Goal: Transaction & Acquisition: Book appointment/travel/reservation

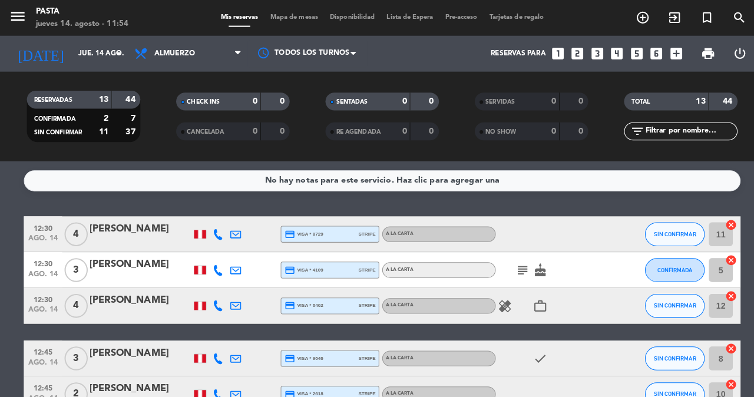
click at [517, 261] on icon "subject" at bounding box center [515, 266] width 14 height 14
click at [517, 262] on icon "subject" at bounding box center [515, 266] width 14 height 14
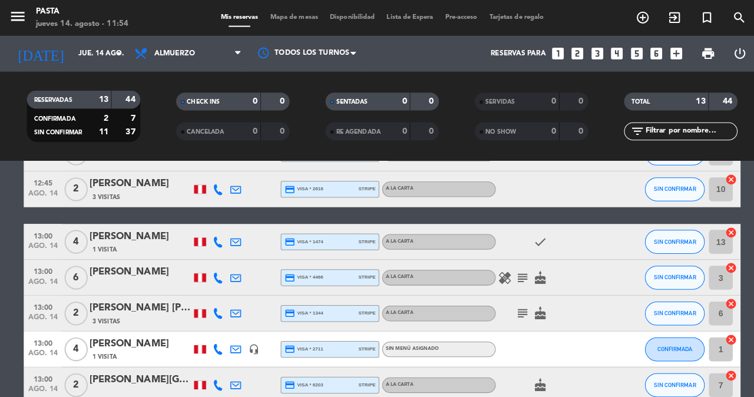
scroll to position [216, 0]
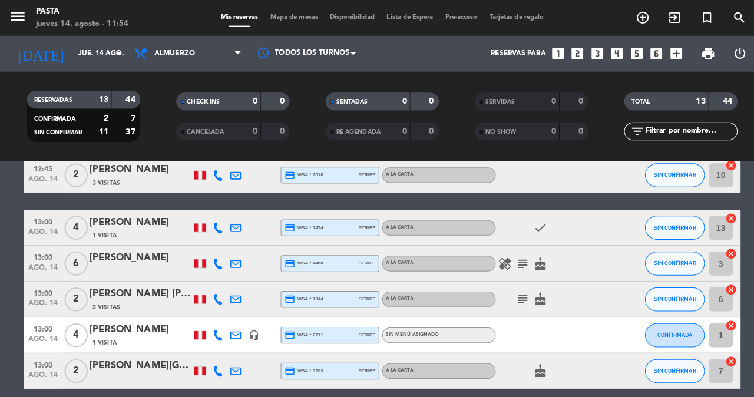
click at [515, 253] on icon "subject" at bounding box center [515, 260] width 14 height 14
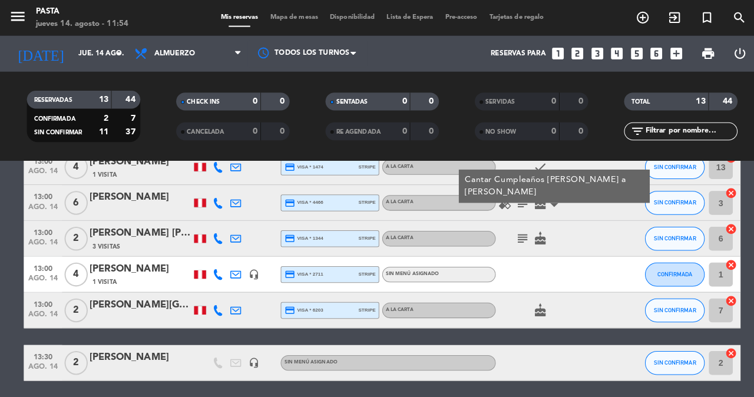
scroll to position [289, 0]
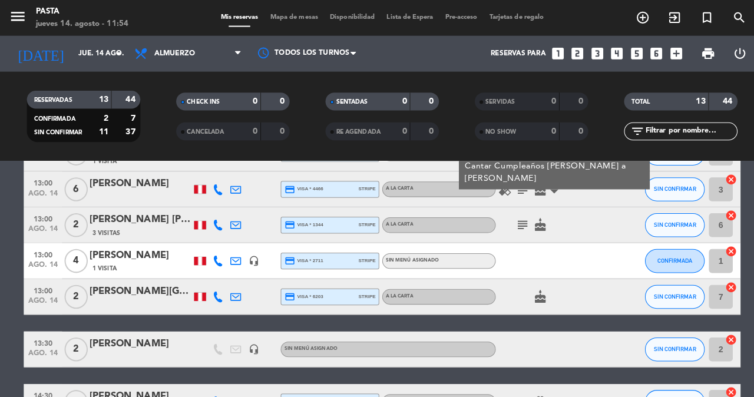
click at [515, 180] on icon "subject" at bounding box center [515, 187] width 14 height 14
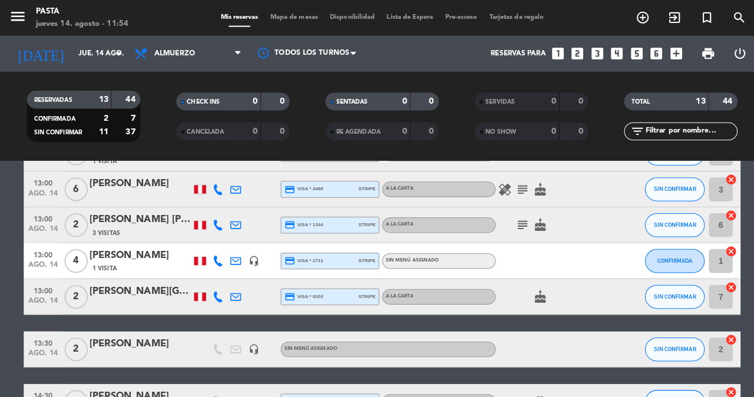
click at [515, 180] on icon "subject" at bounding box center [515, 187] width 14 height 14
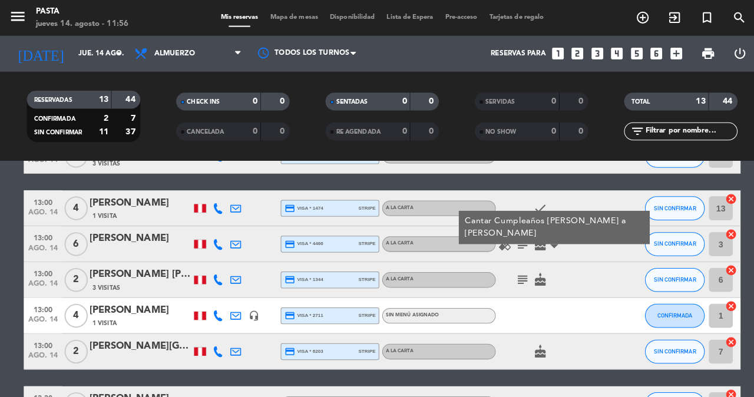
scroll to position [270, 0]
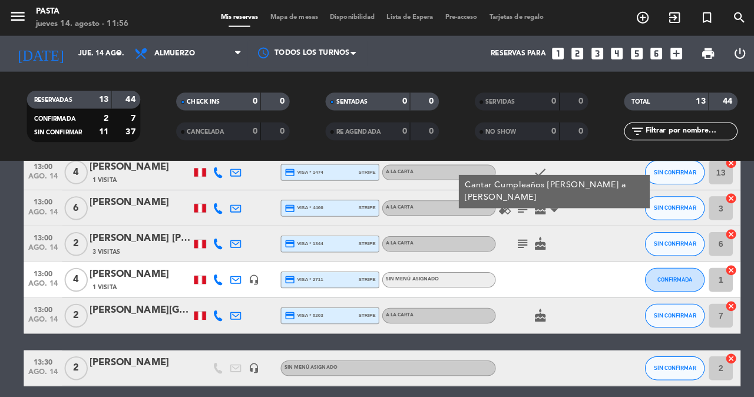
click at [512, 234] on icon "subject" at bounding box center [515, 241] width 14 height 14
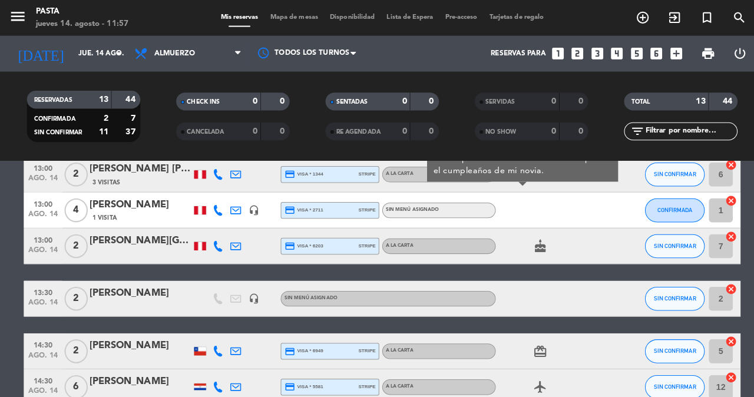
scroll to position [293, 0]
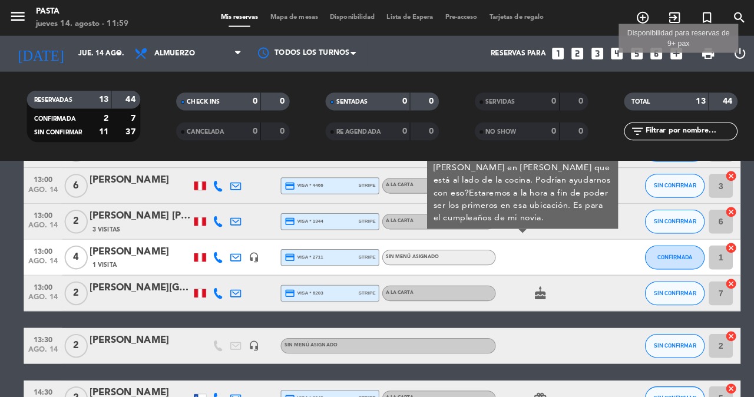
click at [673, 52] on icon "add_box" at bounding box center [666, 52] width 15 height 15
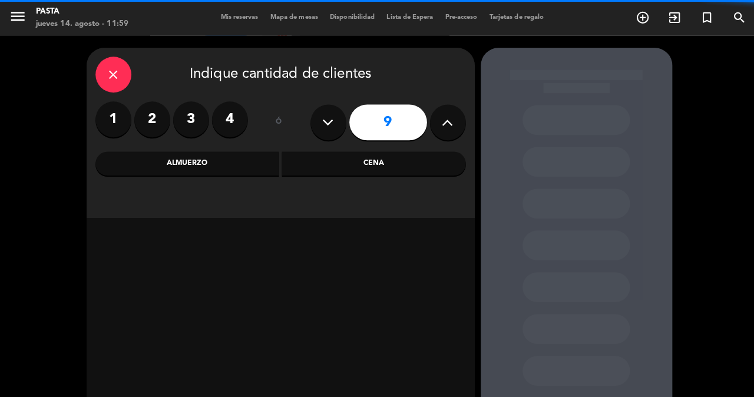
click at [323, 125] on icon at bounding box center [323, 121] width 11 height 18
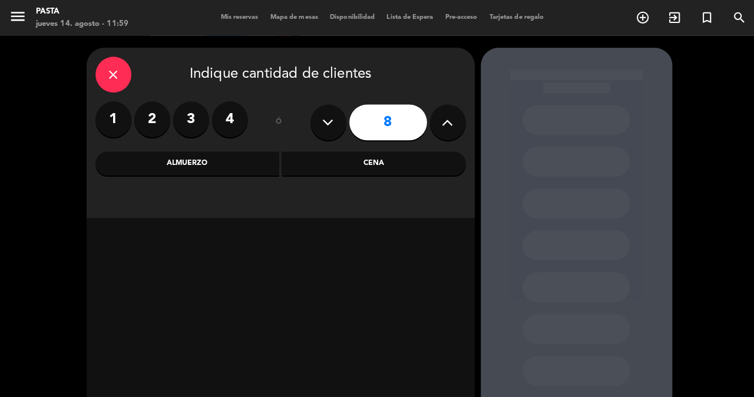
click at [239, 158] on div "Almuerzo" at bounding box center [184, 162] width 181 height 24
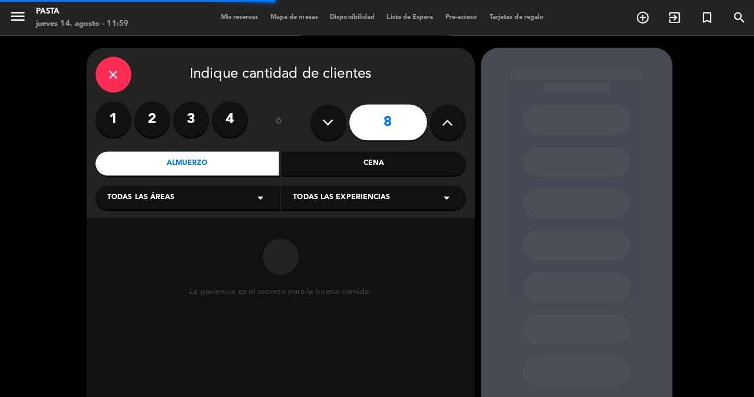
scroll to position [16, 0]
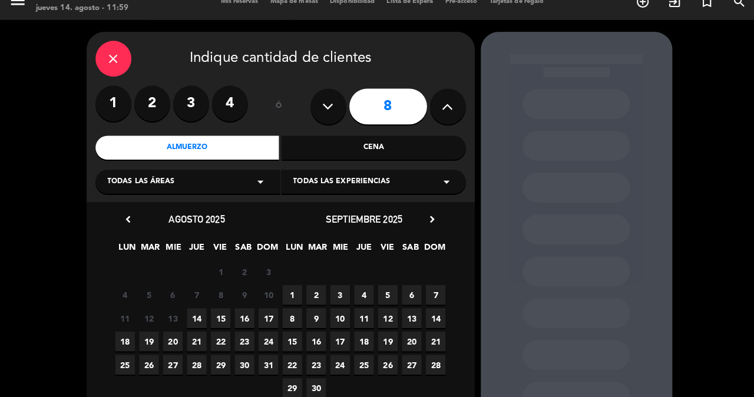
click at [191, 308] on span "14" at bounding box center [193, 313] width 19 height 19
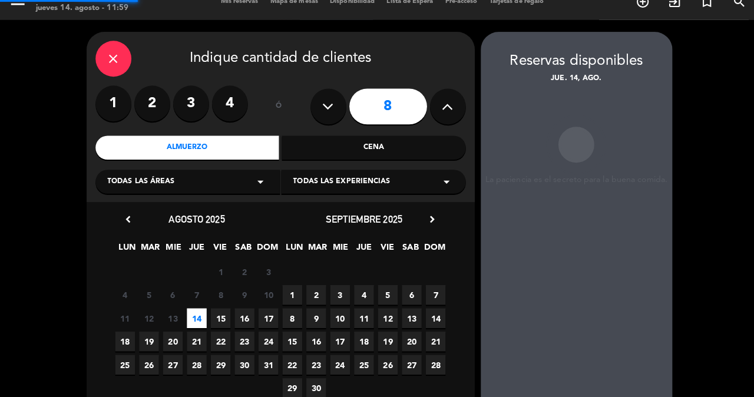
scroll to position [47, 0]
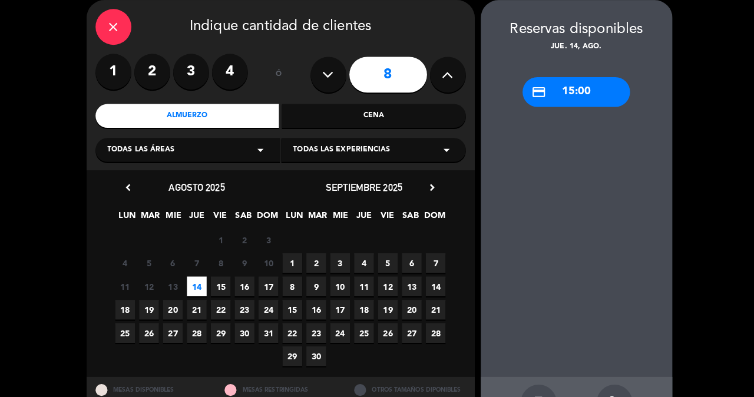
click at [312, 84] on button at bounding box center [323, 73] width 35 height 35
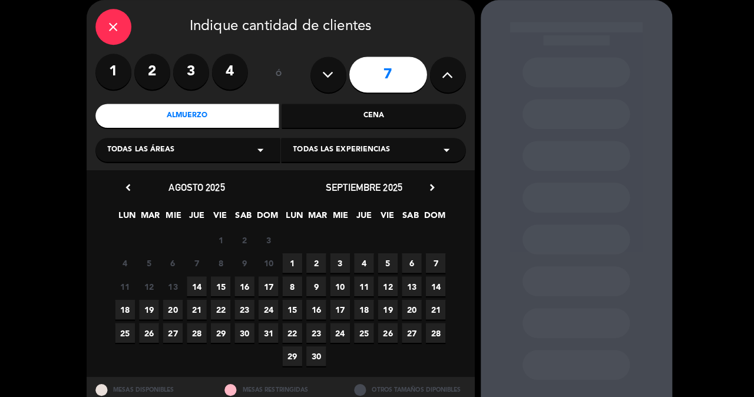
click at [330, 78] on button at bounding box center [323, 73] width 35 height 35
type input "6"
click at [190, 283] on span "14" at bounding box center [193, 282] width 19 height 19
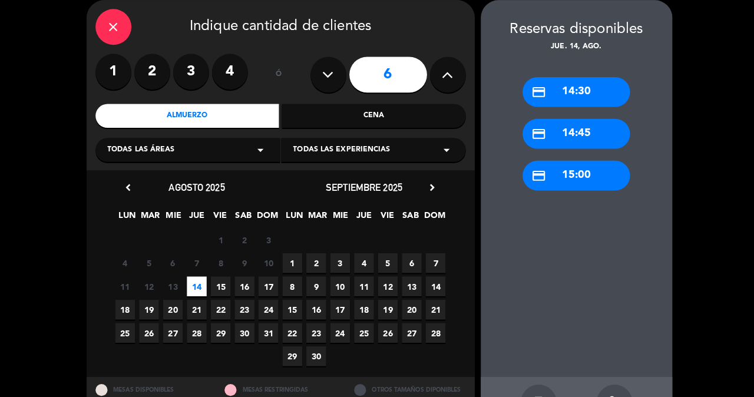
click at [191, 65] on label "3" at bounding box center [188, 70] width 35 height 35
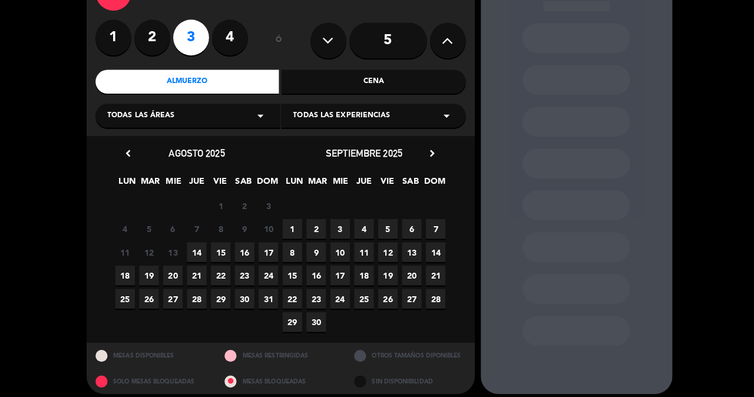
click at [200, 245] on span "14" at bounding box center [193, 248] width 19 height 19
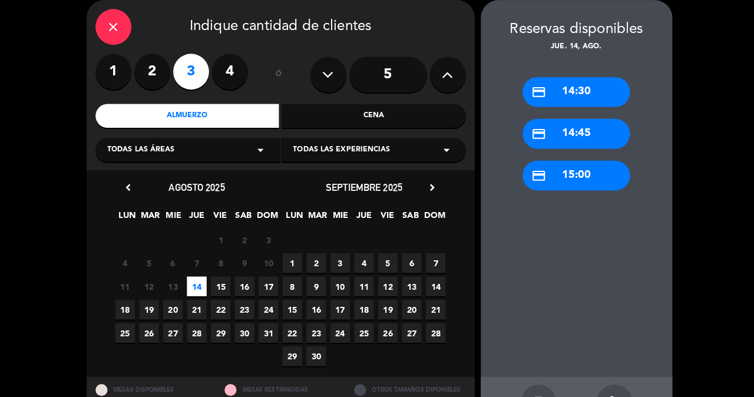
click at [596, 84] on div "credit_card 14:30" at bounding box center [568, 90] width 106 height 29
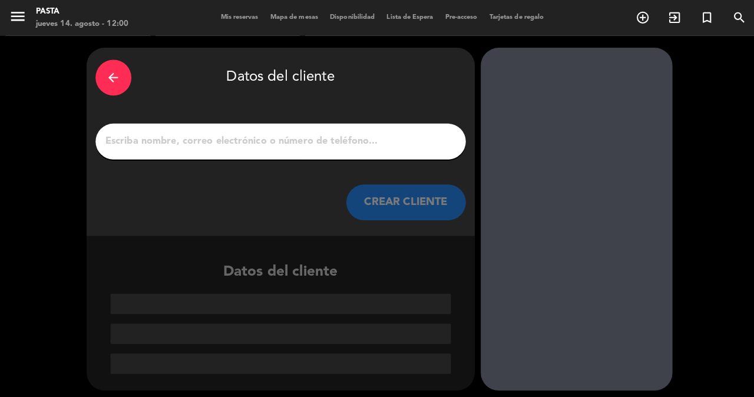
scroll to position [0, 0]
click at [248, 131] on input "1" at bounding box center [277, 139] width 348 height 16
type input "g"
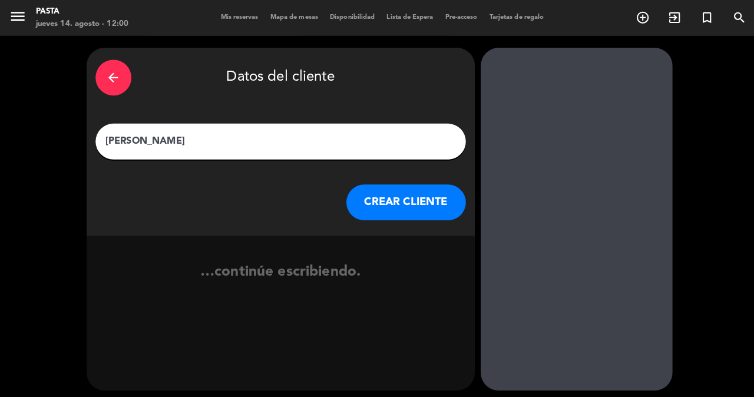
type input "[PERSON_NAME]"
click at [388, 191] on button "CREAR CLIENTE" at bounding box center [401, 199] width 118 height 35
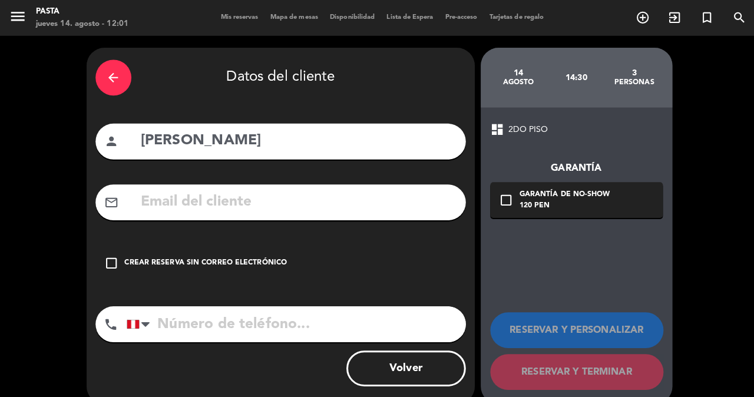
click at [201, 307] on input "tel" at bounding box center [292, 319] width 335 height 35
type input "959046013"
click at [113, 253] on div "check_box_outline_blank Crear reserva sin correo electrónico" at bounding box center [276, 259] width 365 height 35
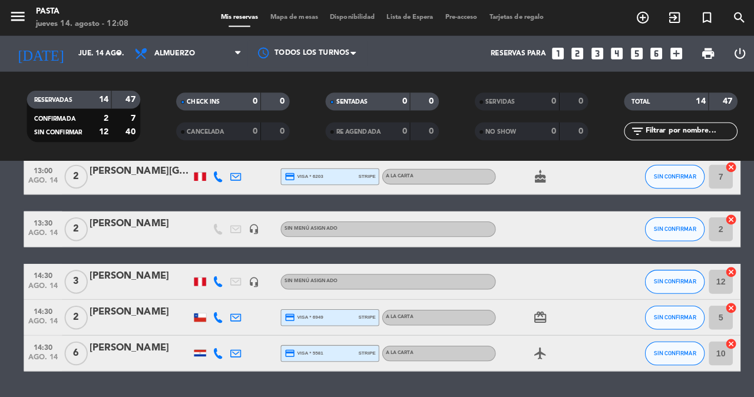
scroll to position [409, 0]
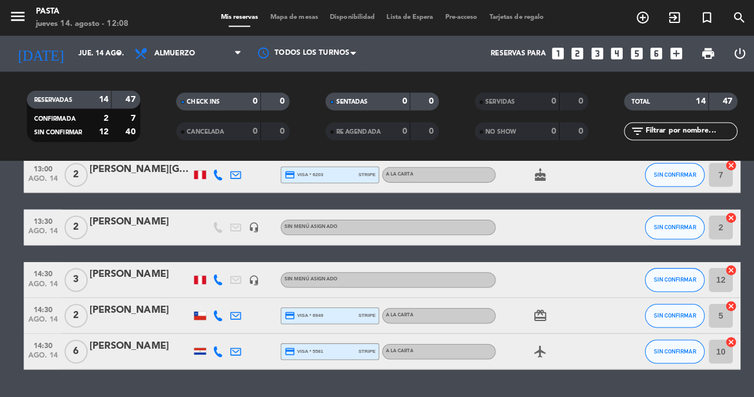
click at [127, 212] on div "[PERSON_NAME]" at bounding box center [138, 219] width 100 height 15
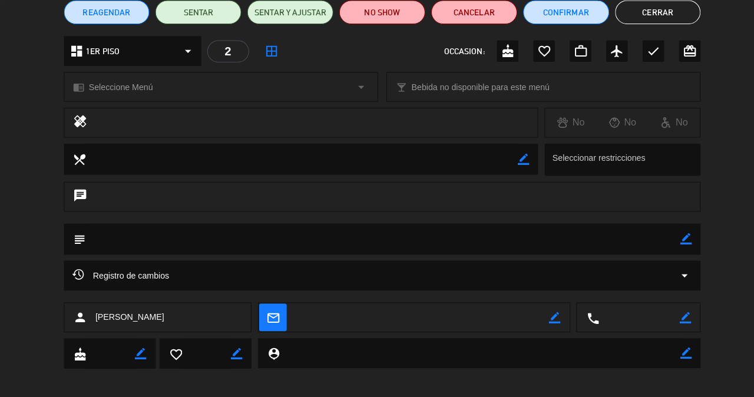
scroll to position [82, 0]
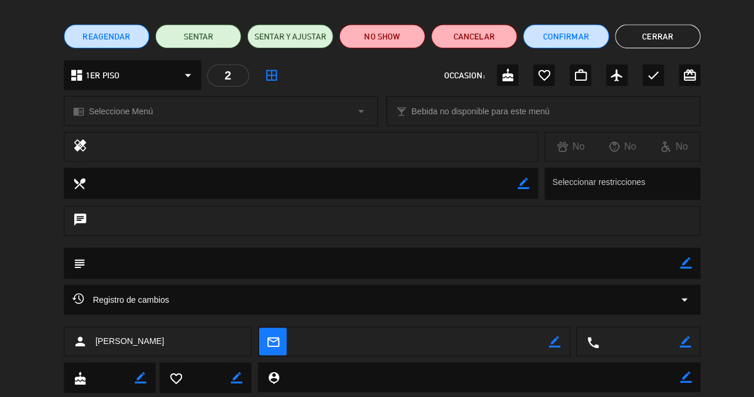
click at [149, 291] on span "Registro de cambios" at bounding box center [119, 296] width 95 height 14
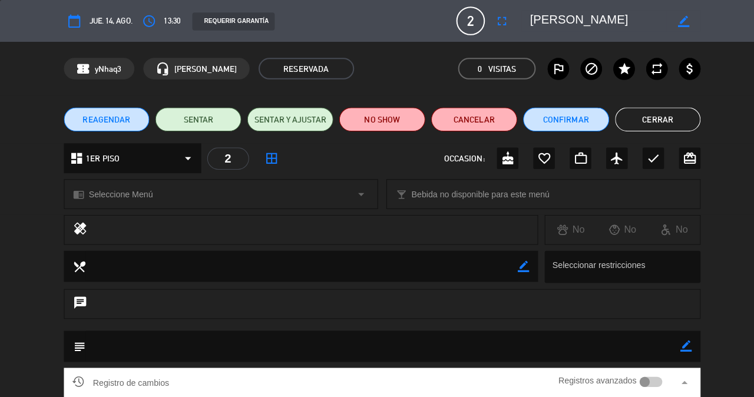
scroll to position [0, 0]
click at [649, 120] on button "Cerrar" at bounding box center [649, 118] width 85 height 24
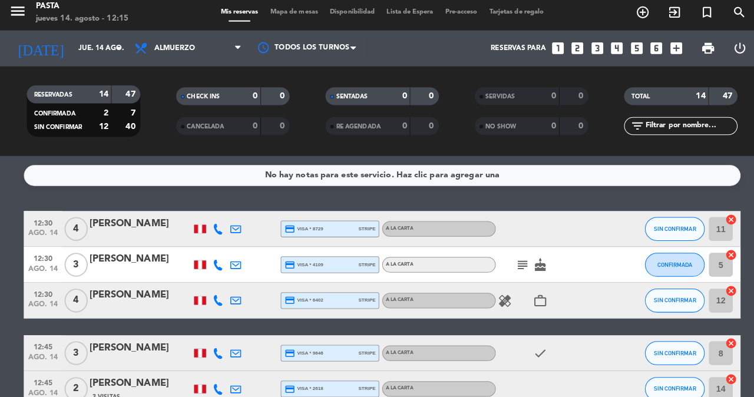
click at [597, 51] on icon "looks_3" at bounding box center [588, 52] width 15 height 15
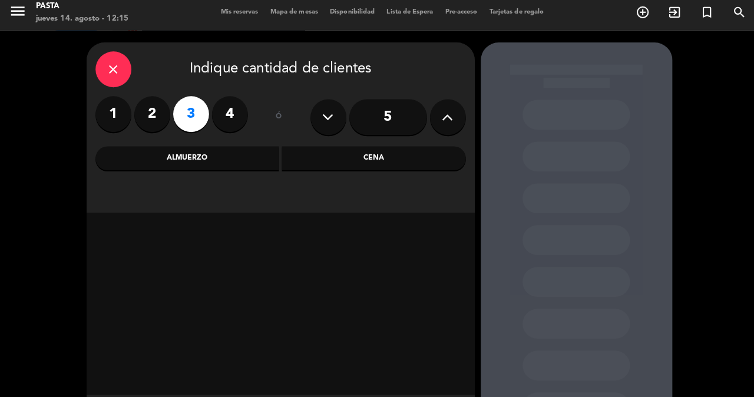
click at [349, 164] on div "Cena" at bounding box center [368, 162] width 181 height 24
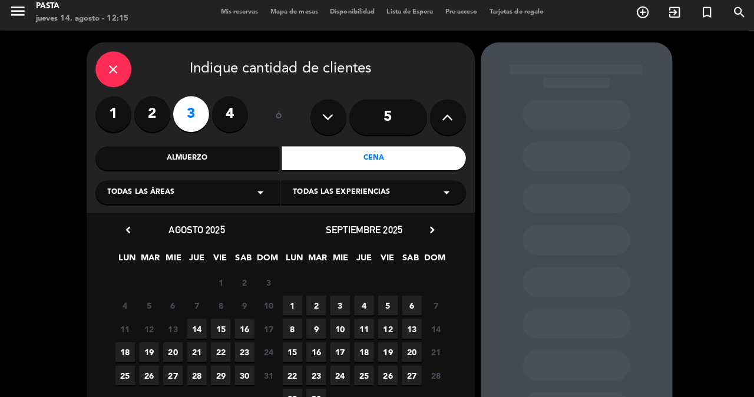
click at [196, 320] on span "14" at bounding box center [193, 329] width 19 height 19
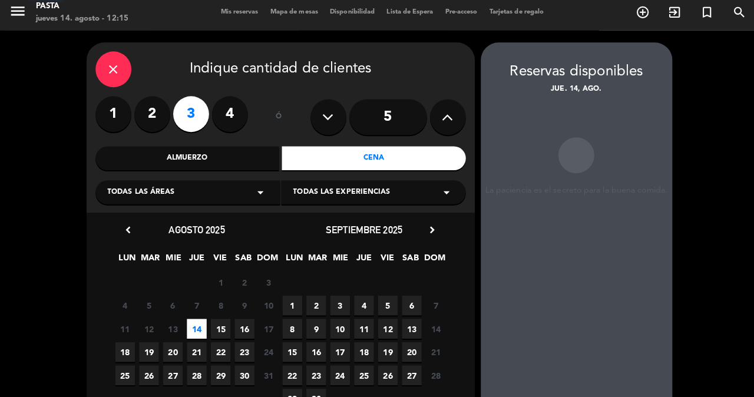
scroll to position [47, 0]
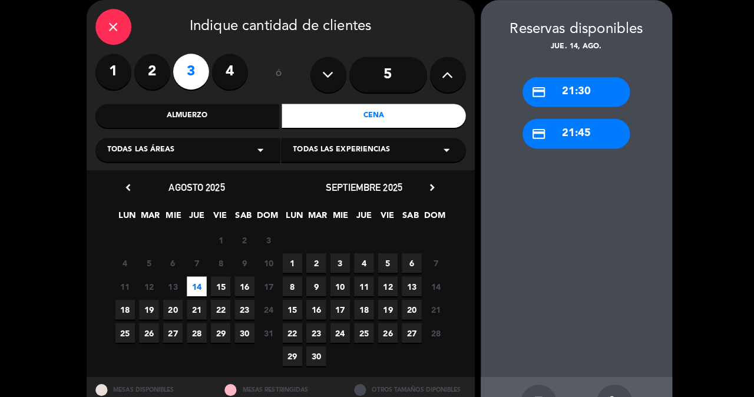
click at [94, 25] on div "close" at bounding box center [111, 26] width 35 height 35
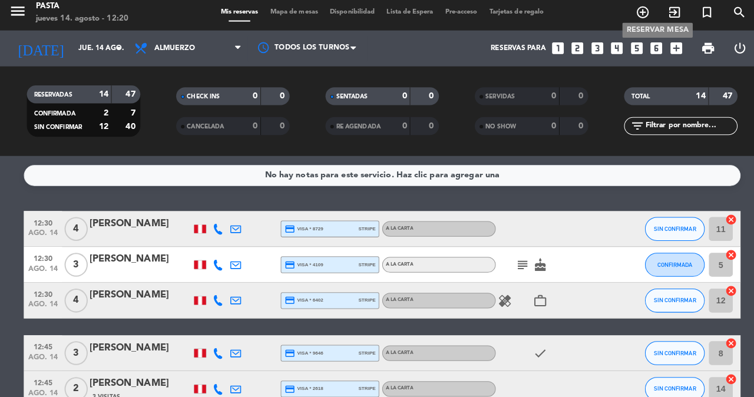
click at [641, 15] on icon "add_circle_outline" at bounding box center [634, 17] width 14 height 14
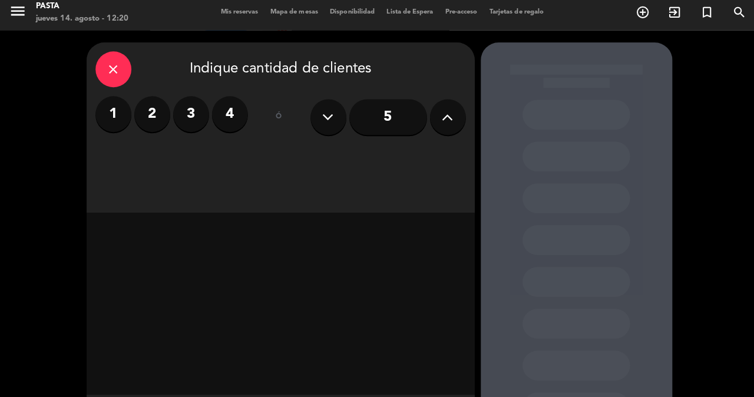
click at [117, 70] on icon "close" at bounding box center [112, 74] width 14 height 14
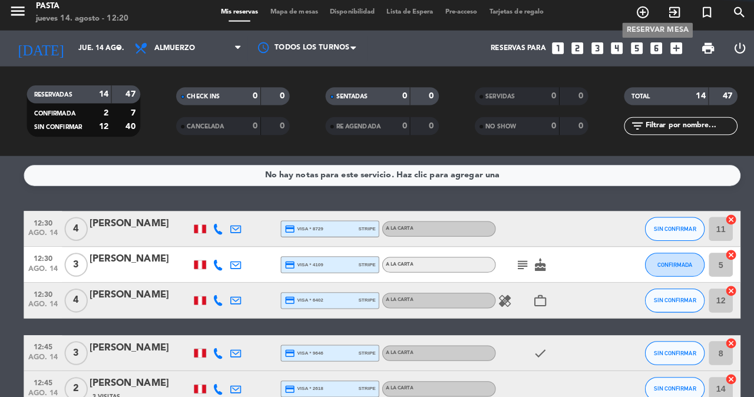
click at [641, 15] on icon "add_circle_outline" at bounding box center [634, 17] width 14 height 14
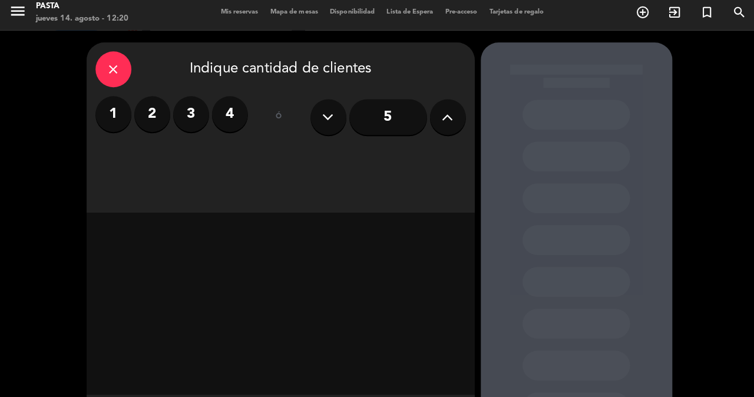
click at [100, 66] on div "close" at bounding box center [111, 73] width 35 height 35
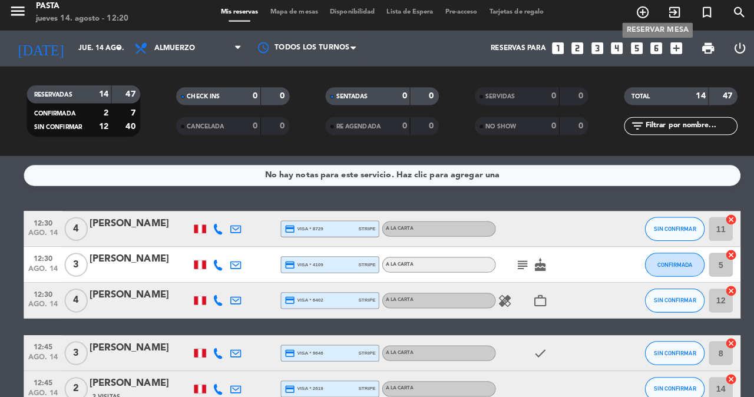
click at [641, 19] on span "add_circle_outline" at bounding box center [634, 17] width 32 height 20
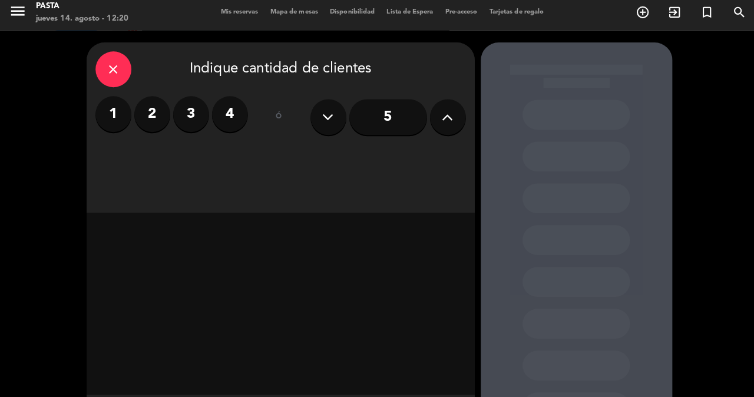
click at [92, 57] on div "close Indique cantidad de clientes 1 2 3 4 ó 5" at bounding box center [276, 131] width 383 height 168
click at [108, 69] on icon "close" at bounding box center [112, 74] width 14 height 14
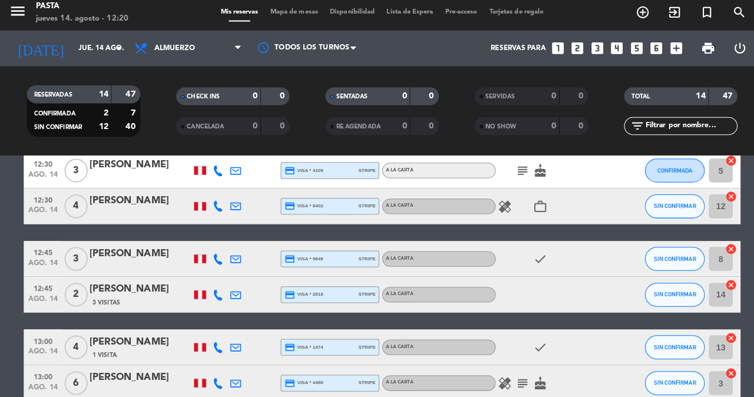
scroll to position [97, 0]
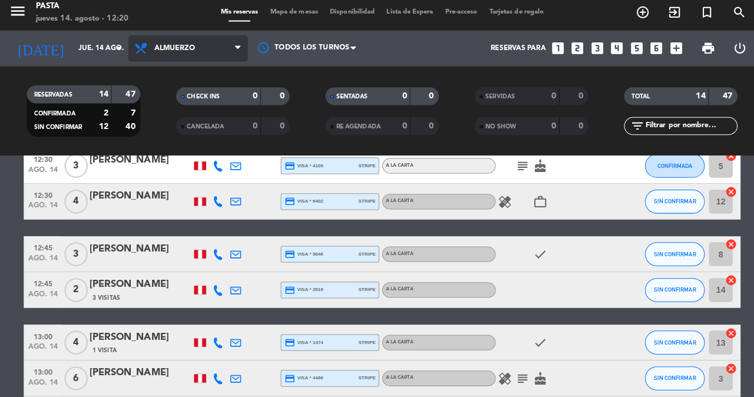
click at [147, 40] on span "Almuerzo" at bounding box center [186, 53] width 118 height 26
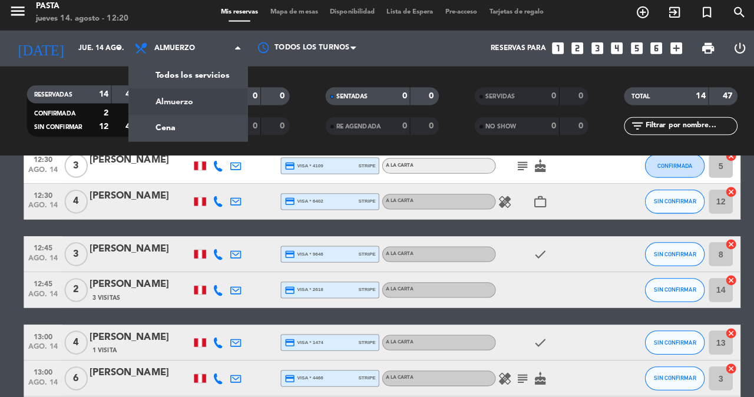
click at [125, 21] on div "menu Pasta jueves 14. agosto - 12:20" at bounding box center [94, 18] width 189 height 28
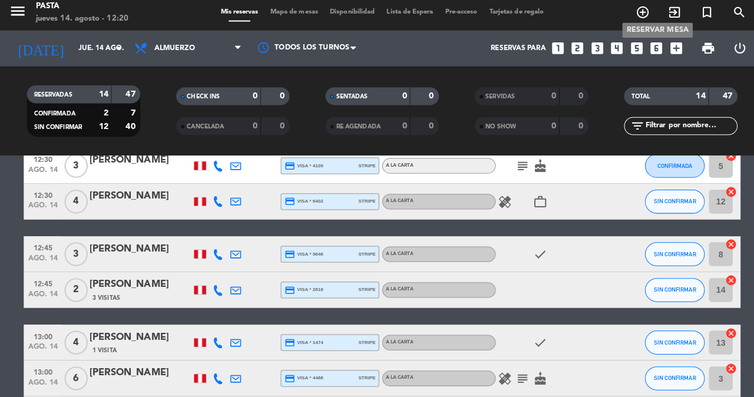
click at [641, 10] on icon "add_circle_outline" at bounding box center [634, 17] width 14 height 14
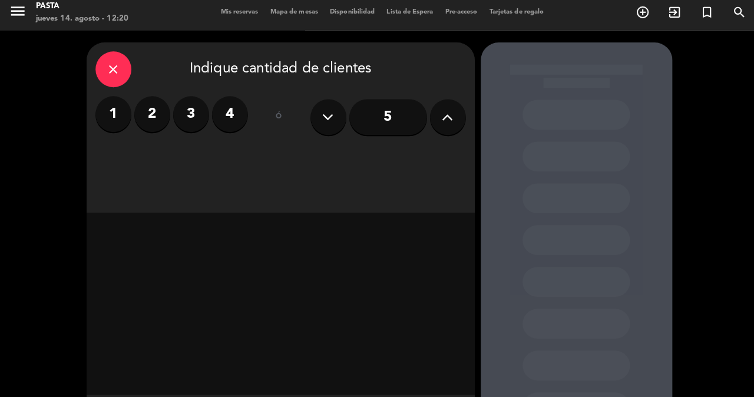
click at [434, 130] on button at bounding box center [441, 120] width 35 height 35
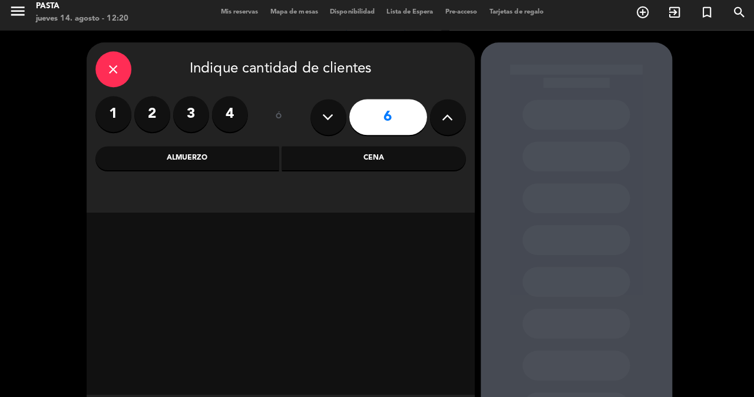
click at [434, 130] on button at bounding box center [441, 120] width 35 height 35
click at [236, 156] on div "Almuerzo" at bounding box center [184, 162] width 181 height 24
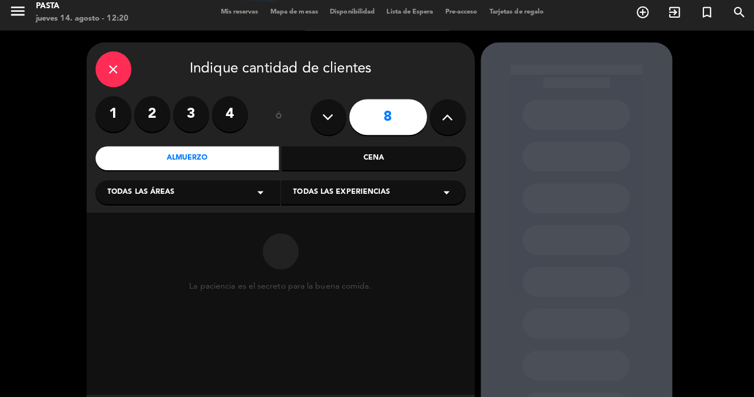
scroll to position [15, 0]
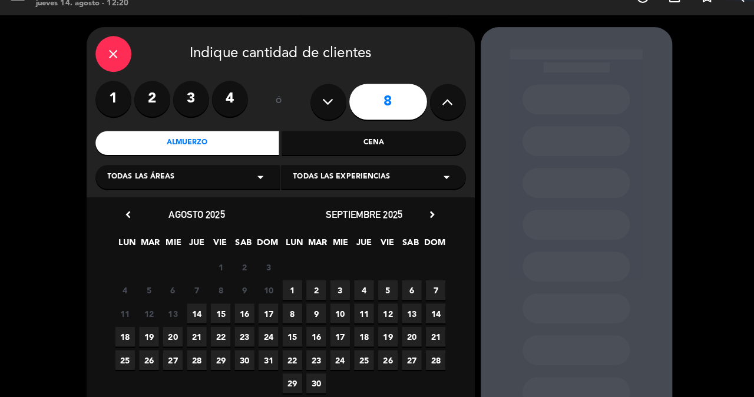
click at [194, 312] on span "14" at bounding box center [193, 314] width 19 height 19
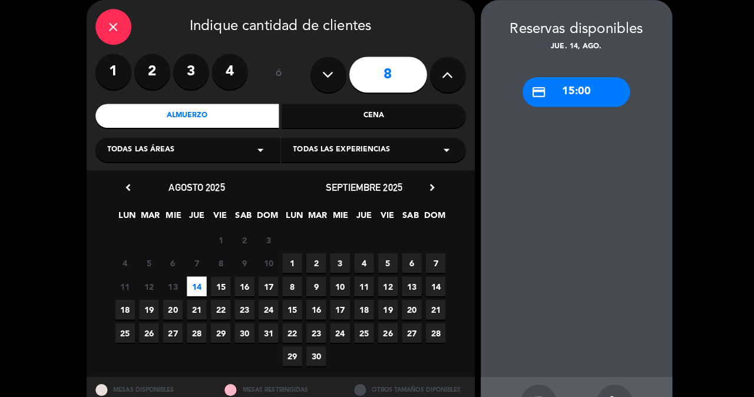
click at [328, 72] on button at bounding box center [323, 73] width 35 height 35
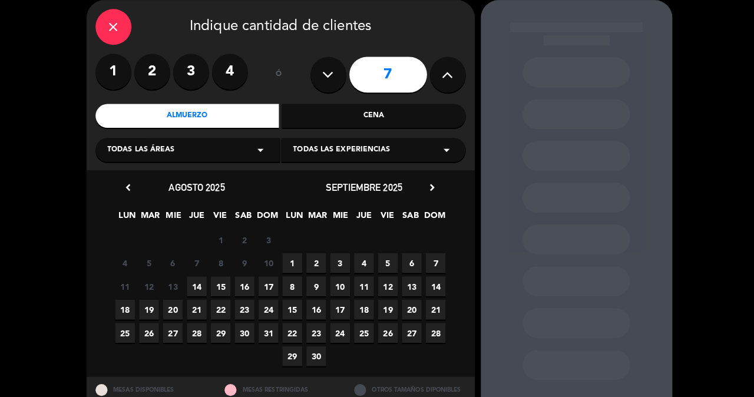
click at [190, 276] on span "14" at bounding box center [193, 282] width 19 height 19
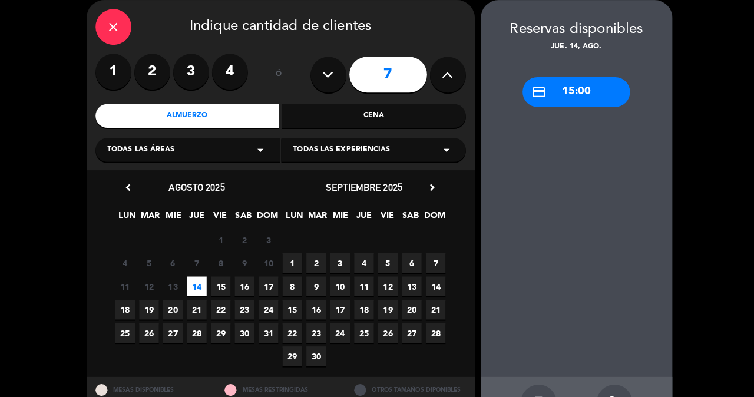
click at [330, 74] on button at bounding box center [323, 73] width 35 height 35
type input "6"
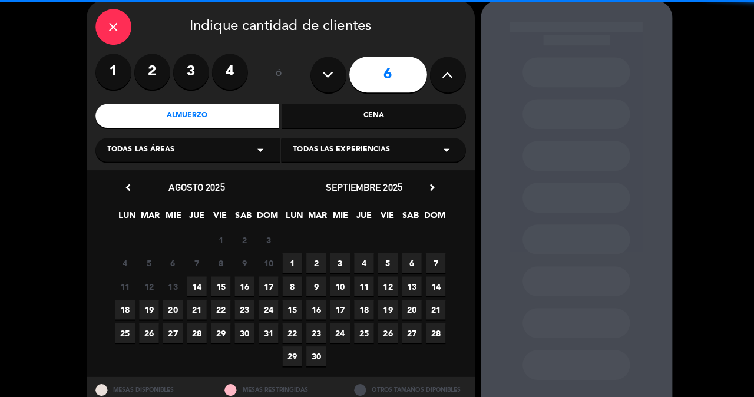
click at [198, 280] on span "14" at bounding box center [193, 282] width 19 height 19
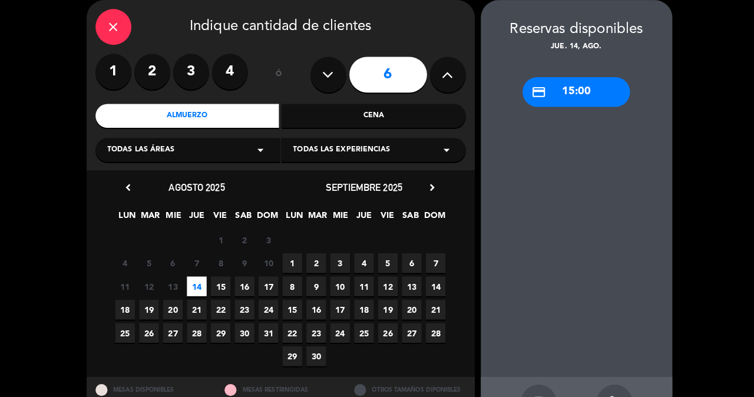
click at [123, 19] on div "close" at bounding box center [111, 26] width 35 height 35
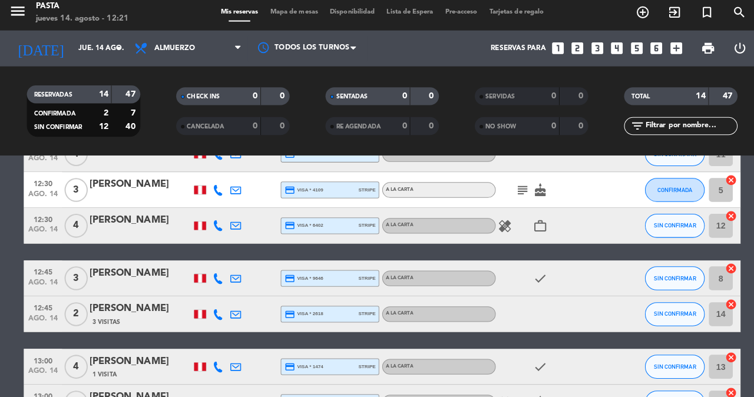
scroll to position [117, 0]
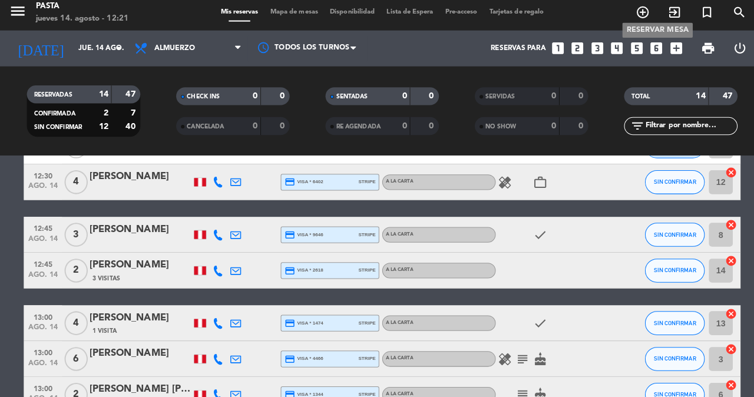
click at [641, 13] on icon "add_circle_outline" at bounding box center [634, 17] width 14 height 14
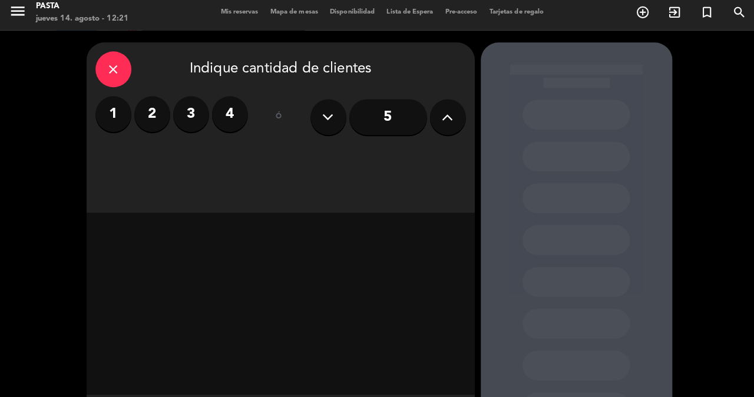
click at [427, 109] on button at bounding box center [441, 120] width 35 height 35
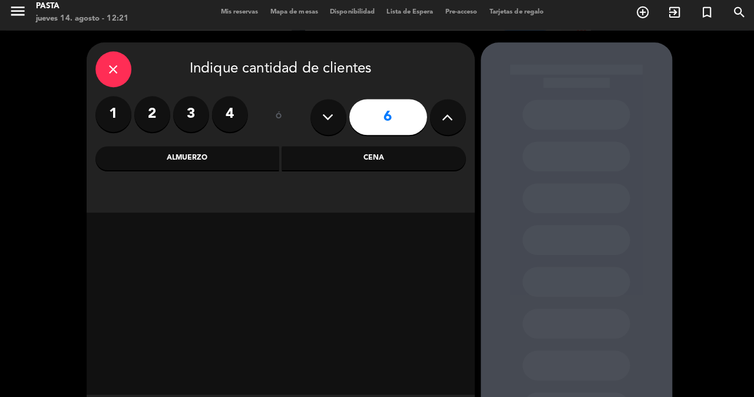
click at [253, 165] on div "Almuerzo" at bounding box center [184, 162] width 181 height 24
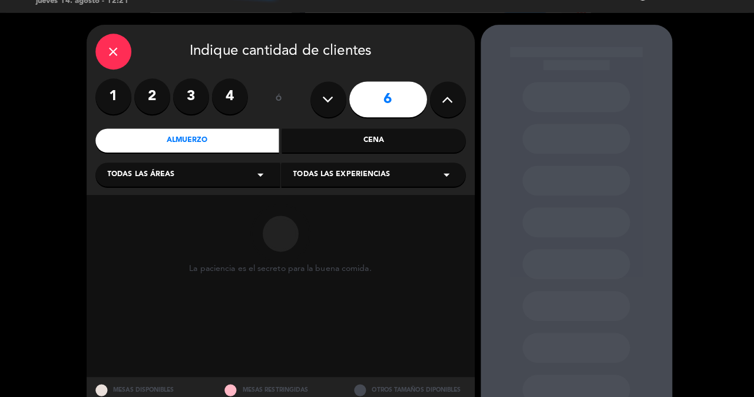
scroll to position [19, 0]
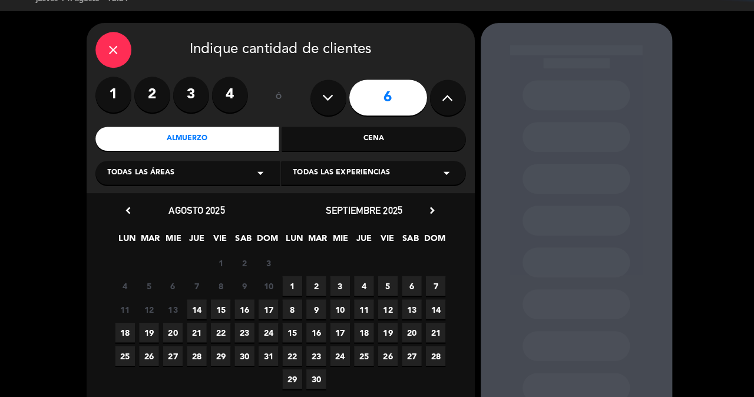
click at [191, 300] on span "14" at bounding box center [193, 309] width 19 height 19
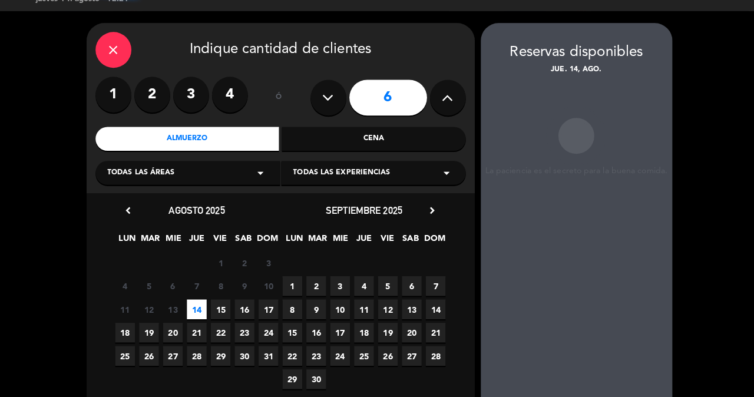
scroll to position [47, 0]
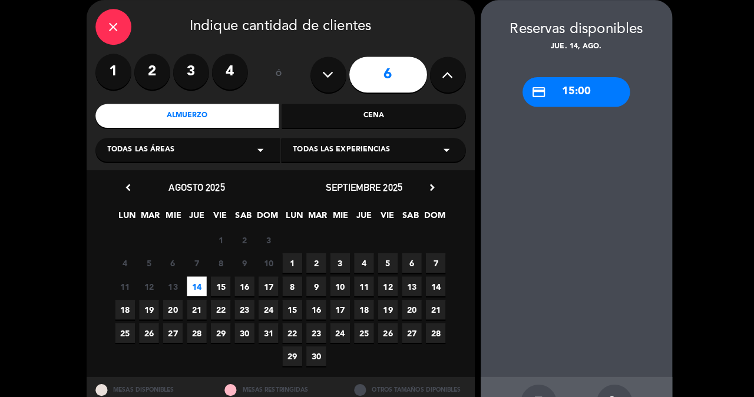
click at [108, 15] on div "close" at bounding box center [111, 26] width 35 height 35
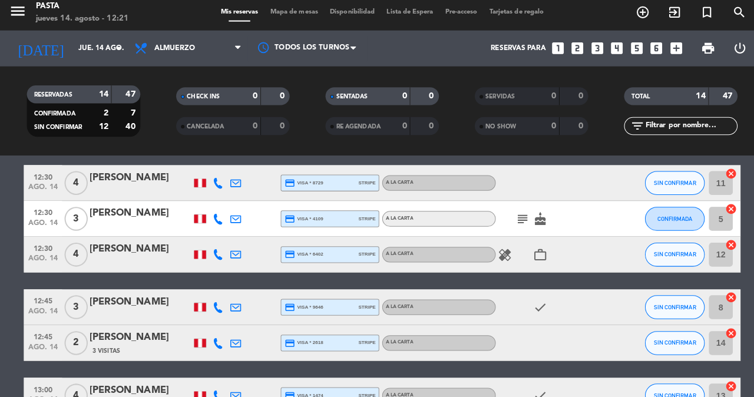
scroll to position [75, 0]
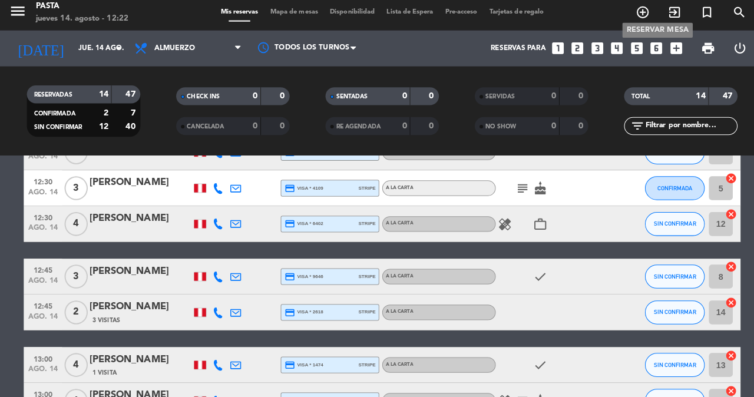
click at [641, 12] on icon "add_circle_outline" at bounding box center [634, 17] width 14 height 14
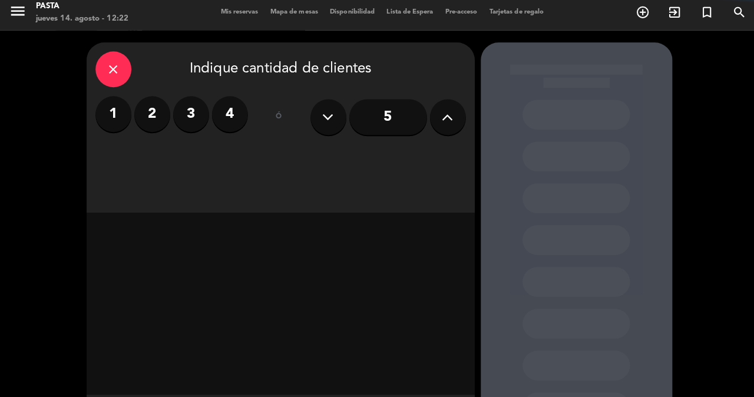
click at [220, 117] on label "4" at bounding box center [226, 117] width 35 height 35
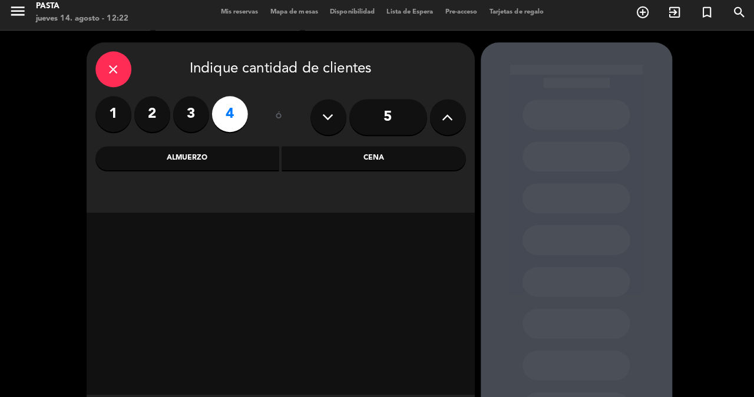
click at [266, 156] on div "Almuerzo" at bounding box center [184, 162] width 181 height 24
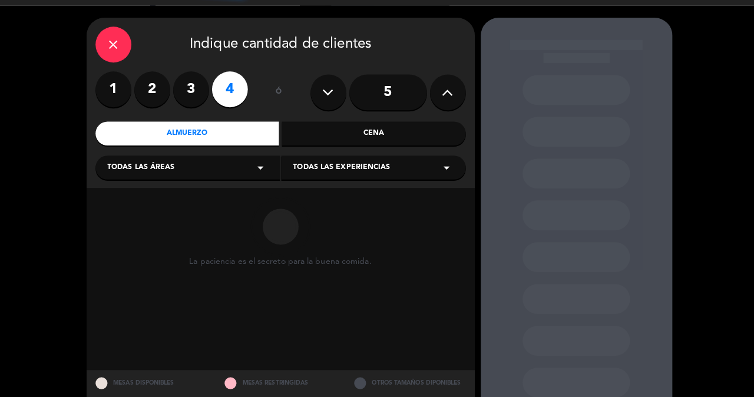
scroll to position [25, 0]
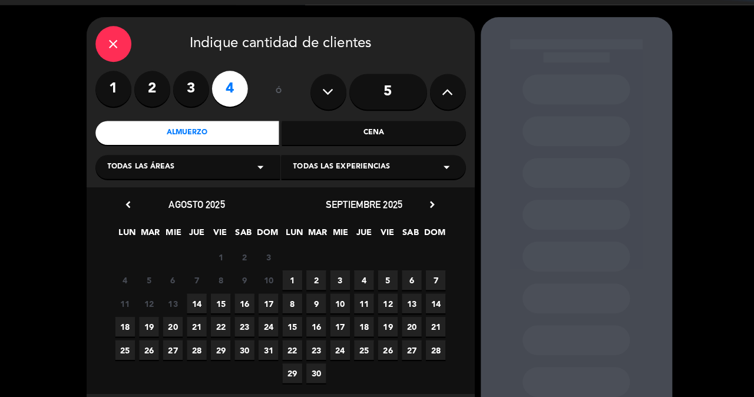
click at [199, 299] on span "14" at bounding box center [193, 304] width 19 height 19
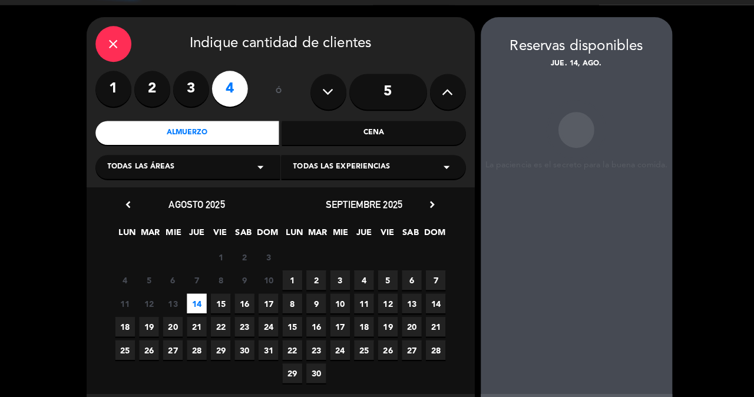
scroll to position [47, 0]
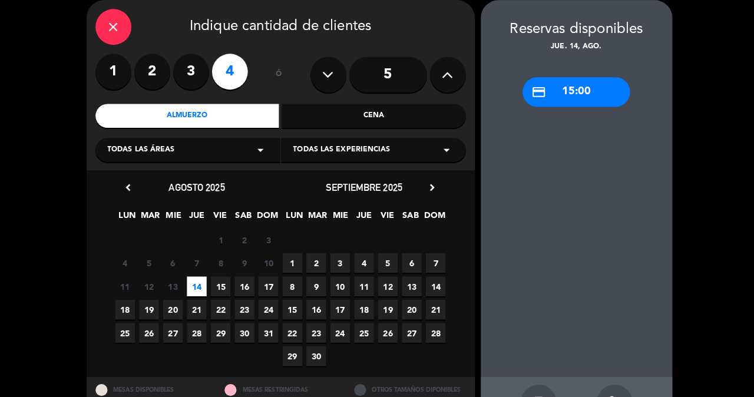
click at [187, 69] on label "3" at bounding box center [188, 70] width 35 height 35
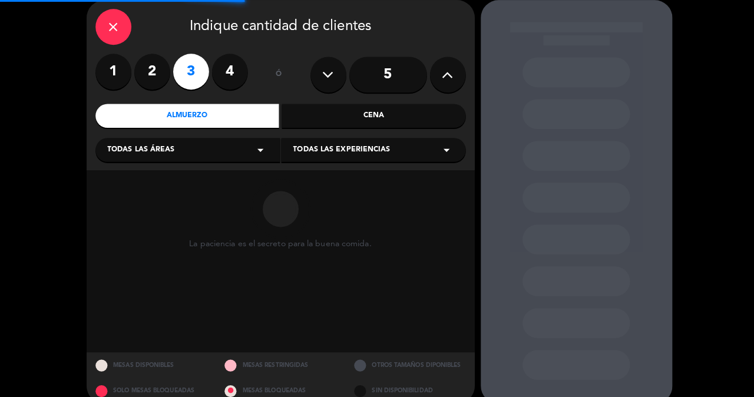
click at [227, 65] on label "4" at bounding box center [226, 70] width 35 height 35
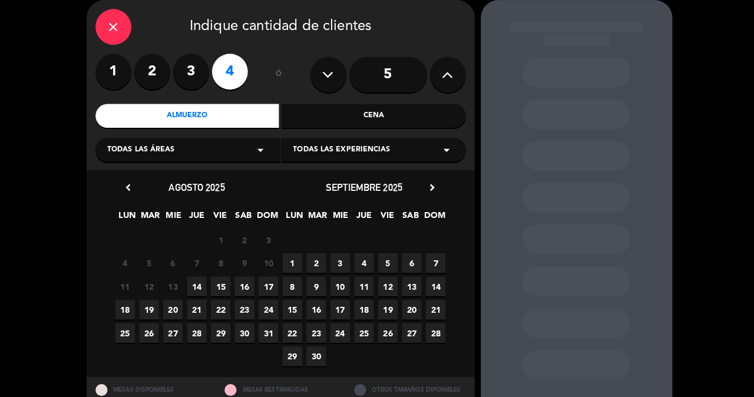
click at [197, 274] on span "14" at bounding box center [193, 282] width 19 height 19
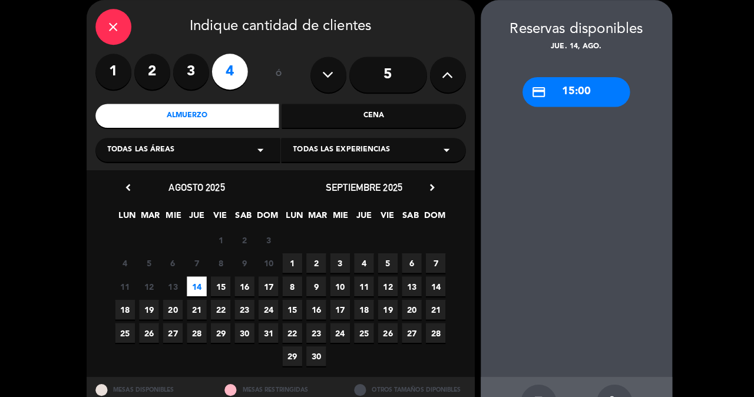
click at [123, 28] on div "close" at bounding box center [111, 26] width 35 height 35
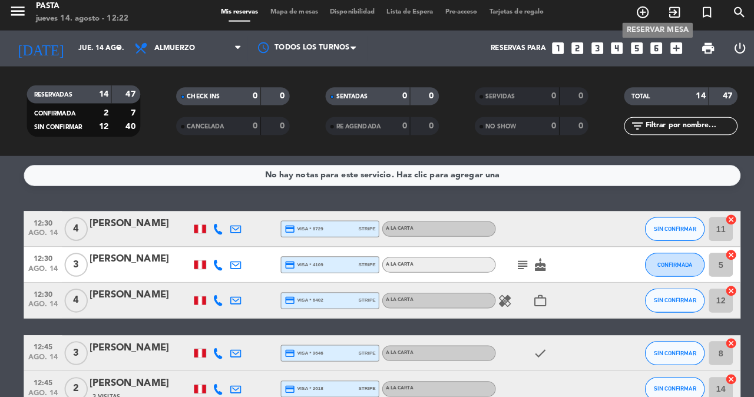
click at [639, 14] on icon "add_circle_outline" at bounding box center [634, 17] width 14 height 14
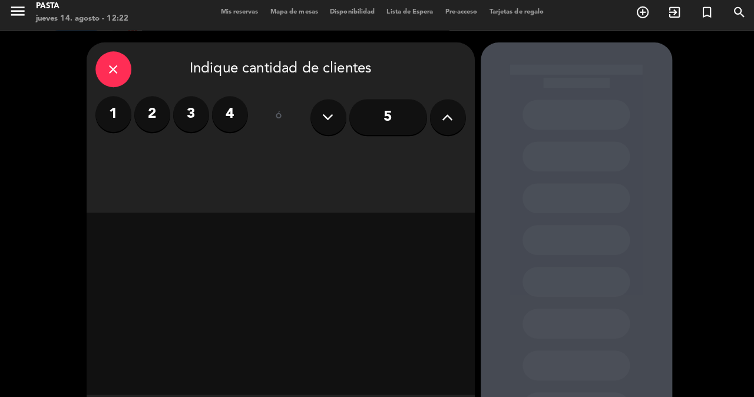
click at [123, 70] on div "close" at bounding box center [111, 73] width 35 height 35
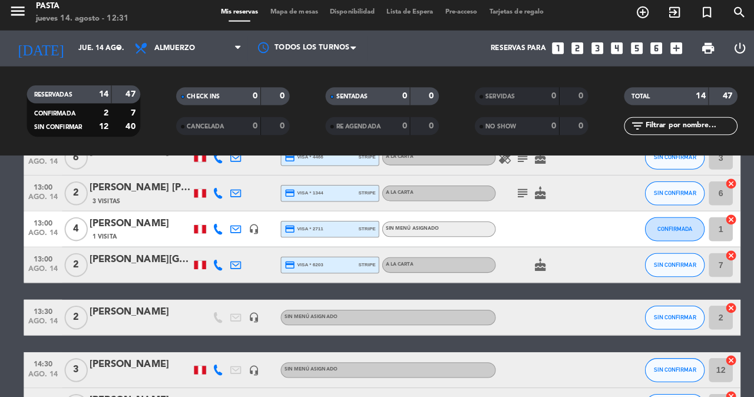
scroll to position [312, 0]
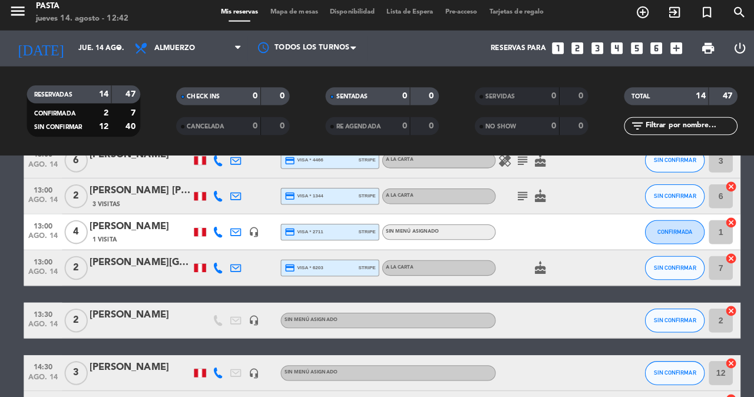
click at [552, 51] on div "Reservas para looks_one looks_two looks_3 looks_4 looks_5 looks_6 add_box" at bounding box center [522, 52] width 312 height 35
click at [581, 49] on icon "looks_3" at bounding box center [588, 52] width 15 height 15
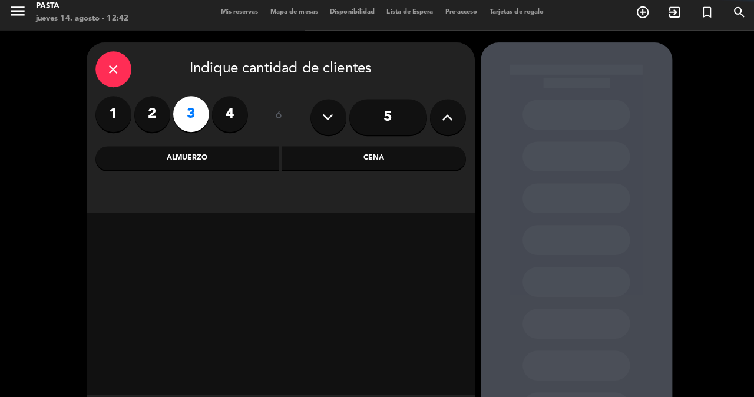
scroll to position [31, 0]
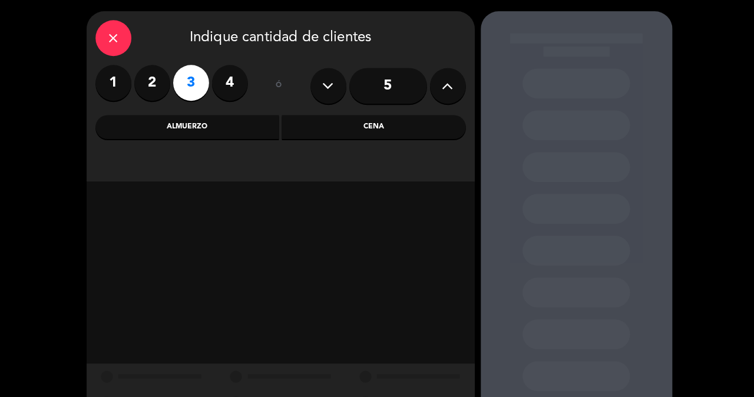
click at [202, 133] on div "Almuerzo" at bounding box center [184, 131] width 181 height 24
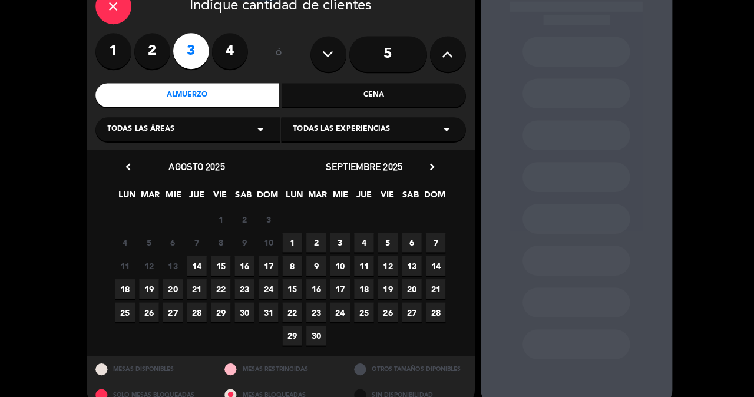
scroll to position [60, 0]
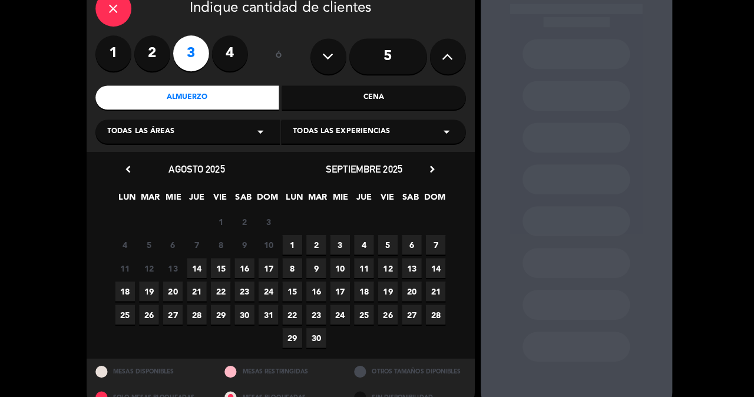
click at [192, 260] on span "14" at bounding box center [193, 269] width 19 height 19
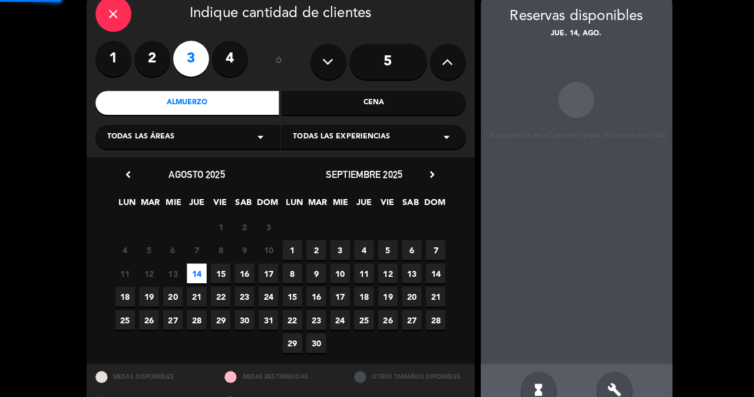
scroll to position [47, 0]
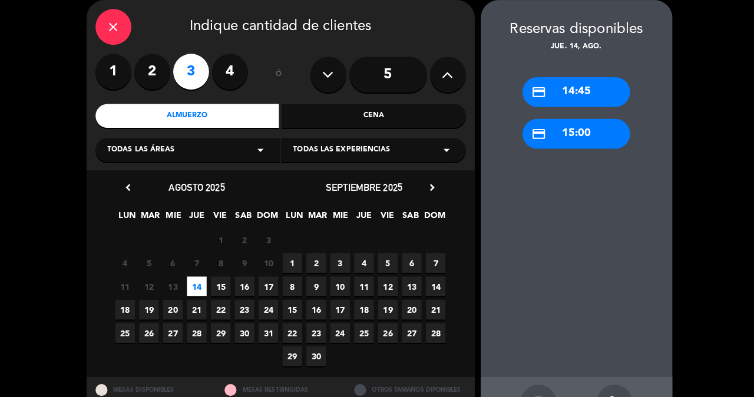
click at [109, 21] on icon "close" at bounding box center [112, 26] width 14 height 14
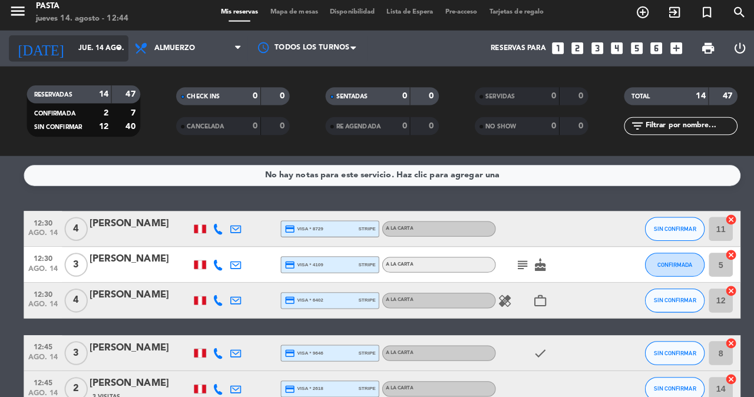
click at [82, 47] on input "jue. 14 ago." at bounding box center [118, 53] width 94 height 20
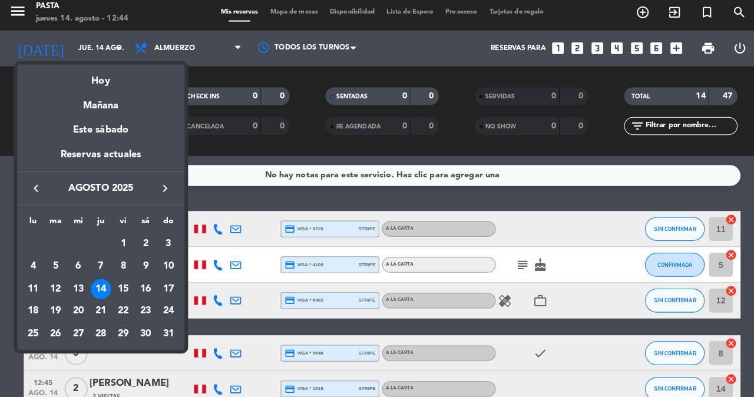
click at [226, 198] on div at bounding box center [377, 198] width 754 height 397
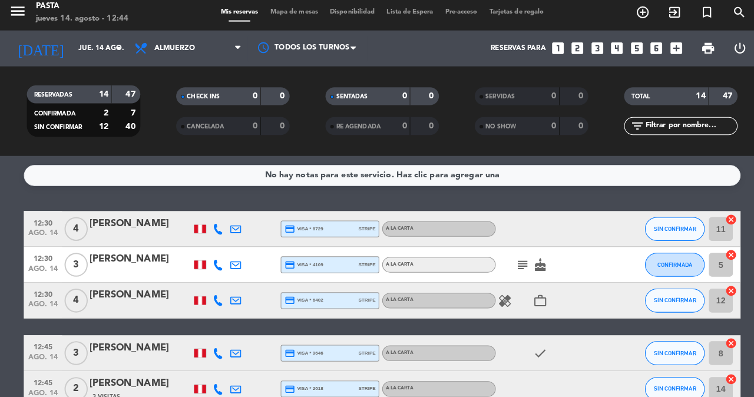
scroll to position [32, 0]
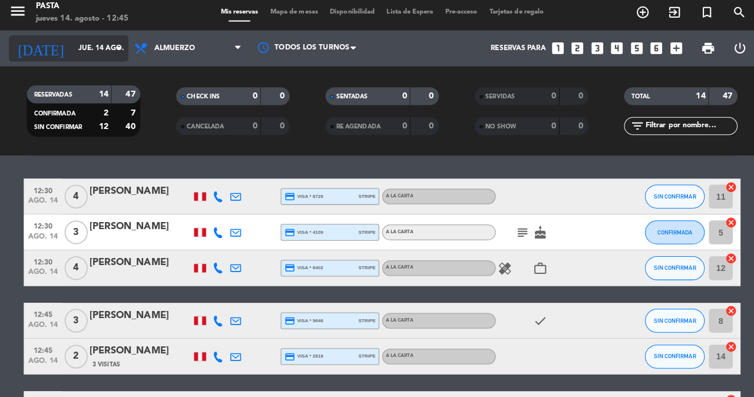
click at [118, 46] on icon "arrow_drop_down" at bounding box center [117, 53] width 14 height 14
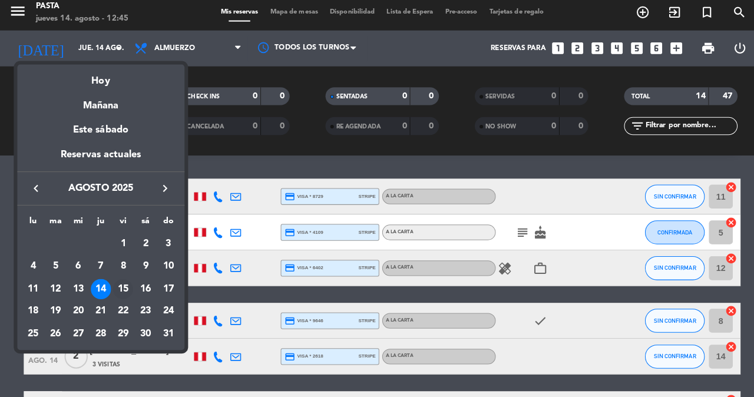
click at [129, 280] on div "15" at bounding box center [121, 290] width 20 height 20
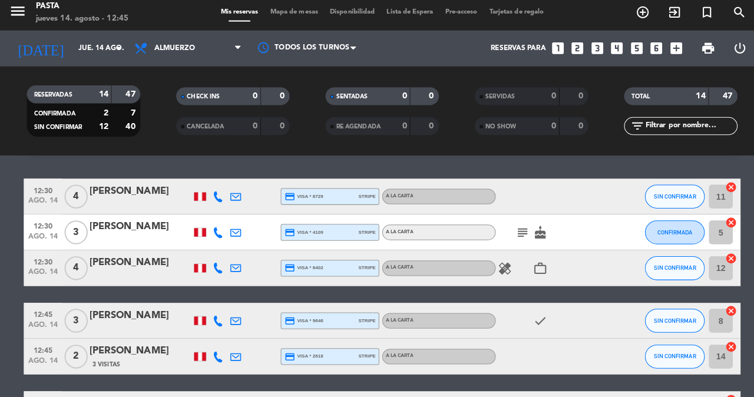
type input "vie. 15 ago."
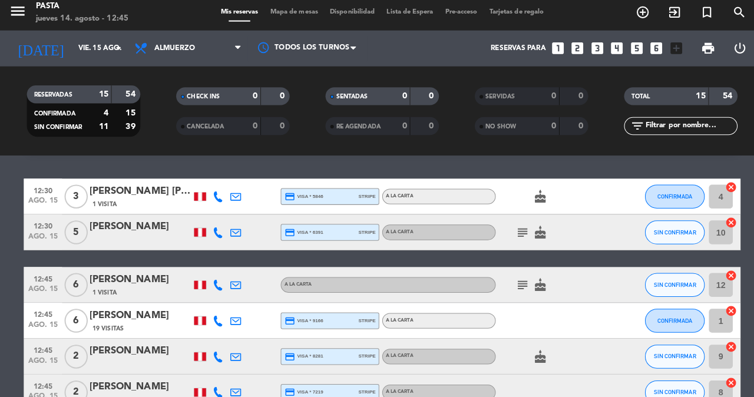
scroll to position [76, 0]
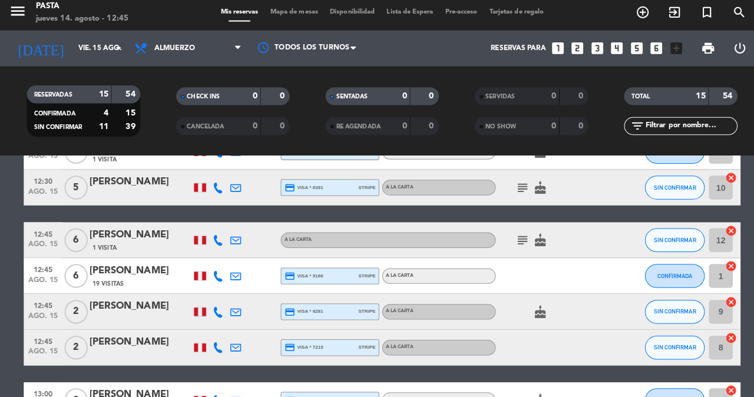
click at [140, 265] on div "[PERSON_NAME]" at bounding box center [138, 272] width 100 height 15
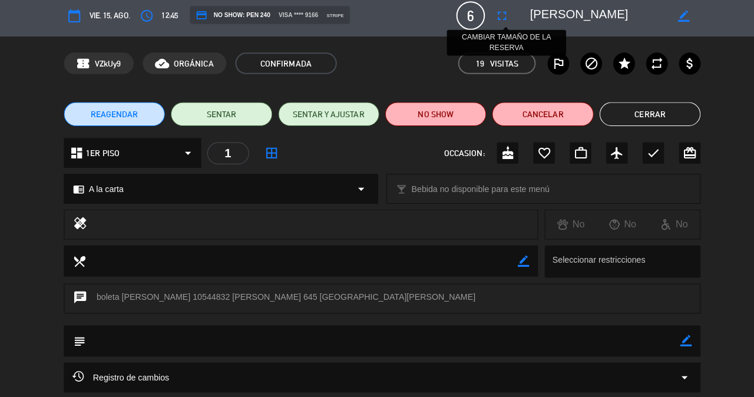
click at [490, 21] on icon "fullscreen" at bounding box center [495, 21] width 14 height 14
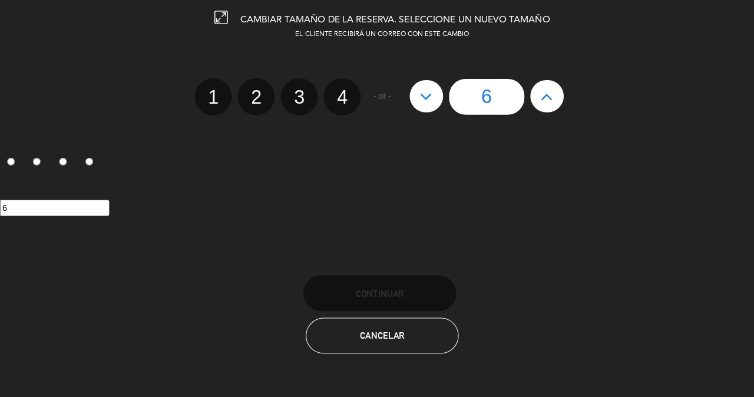
click at [424, 84] on button at bounding box center [420, 100] width 33 height 32
type input "5"
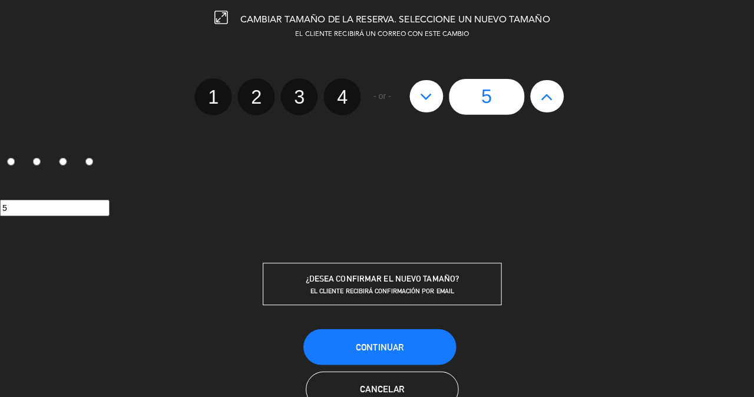
click at [368, 343] on span "Continuar" at bounding box center [374, 348] width 47 height 10
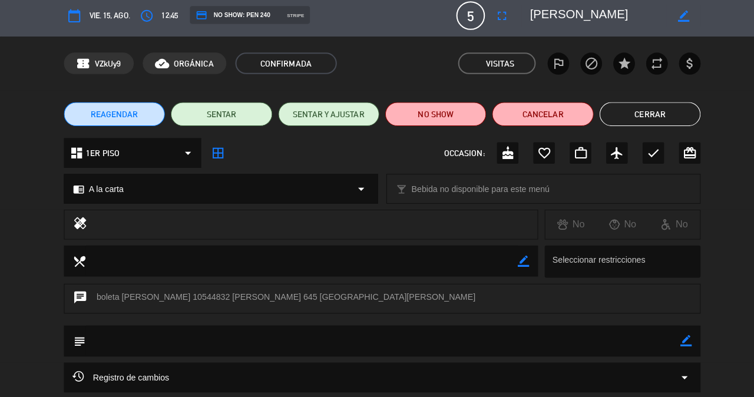
click at [628, 117] on button "Cerrar" at bounding box center [641, 118] width 100 height 24
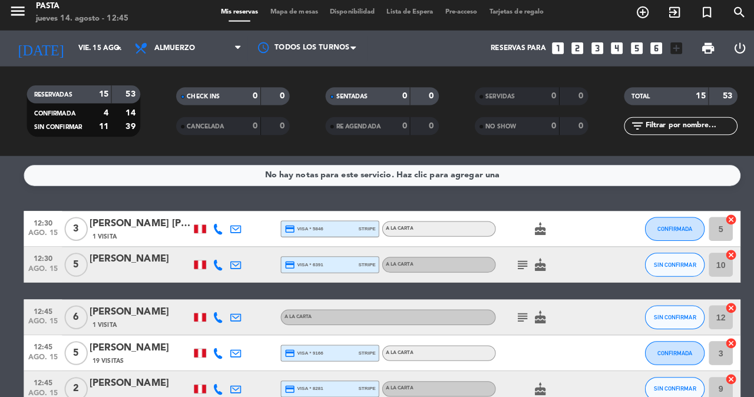
scroll to position [0, 0]
click at [641, 15] on icon "add_circle_outline" at bounding box center [634, 17] width 14 height 14
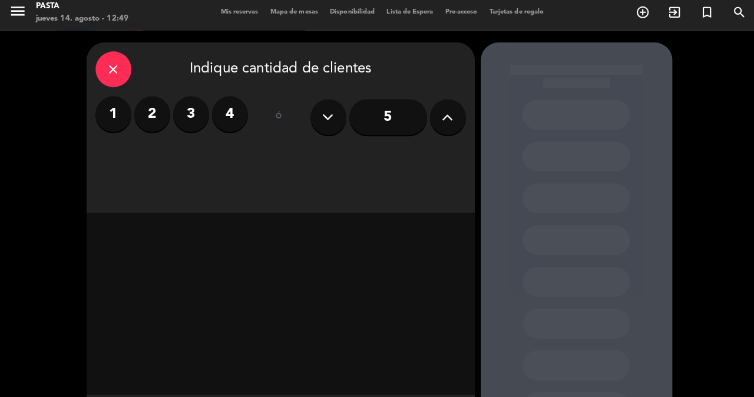
click at [439, 123] on icon at bounding box center [441, 121] width 11 height 18
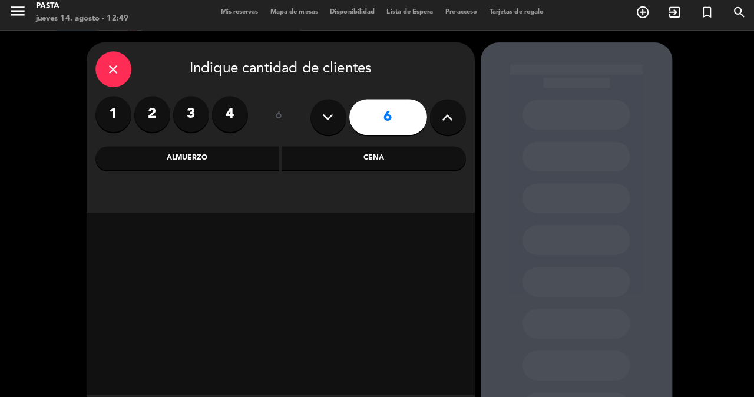
click at [378, 164] on div "Cena" at bounding box center [368, 162] width 181 height 24
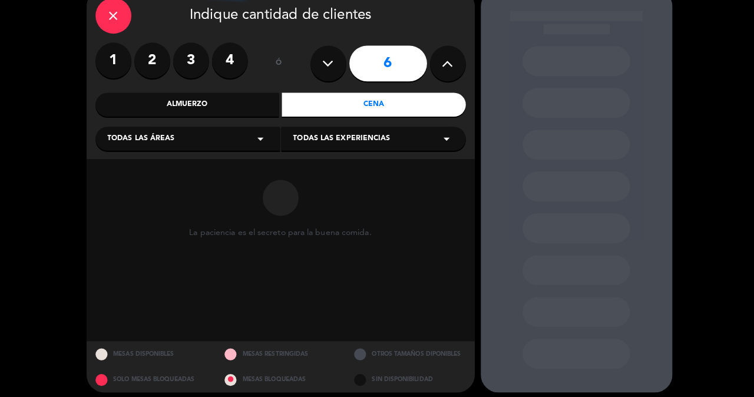
scroll to position [60, 0]
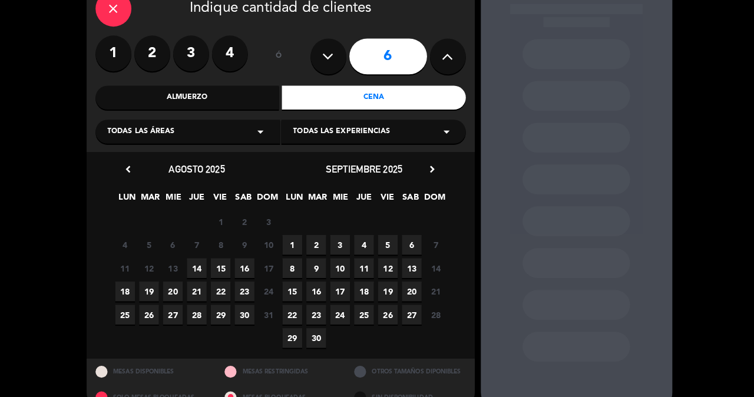
click at [193, 264] on span "14" at bounding box center [193, 269] width 19 height 19
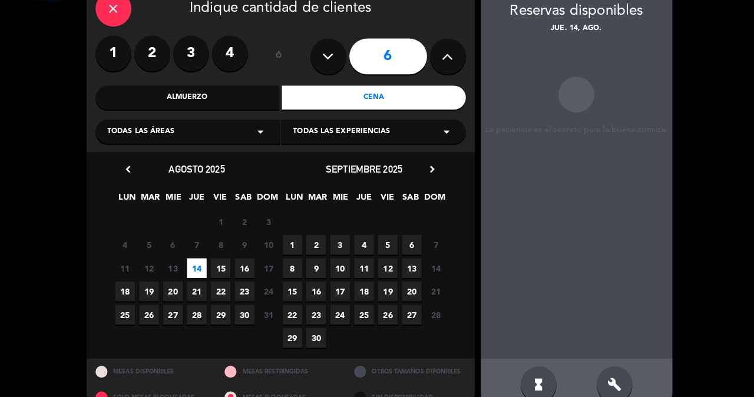
scroll to position [47, 0]
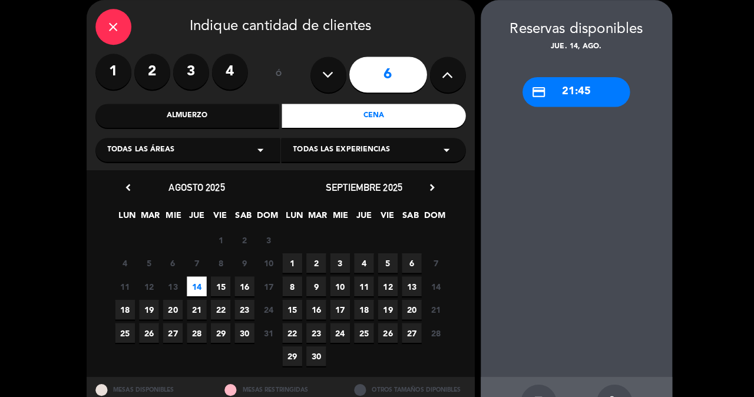
click at [113, 23] on icon "close" at bounding box center [112, 26] width 14 height 14
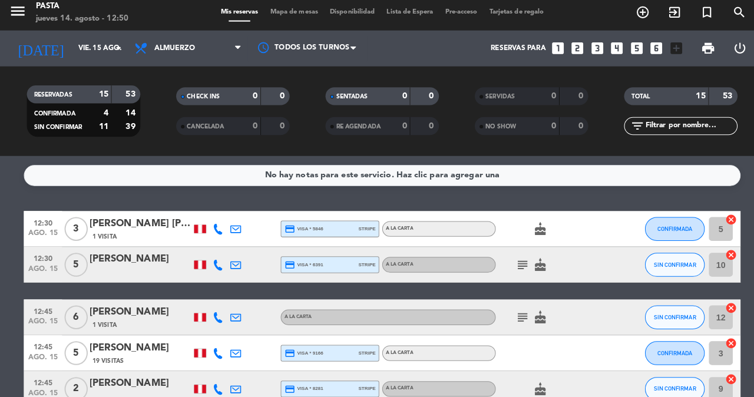
click at [640, 48] on icon "looks_6" at bounding box center [647, 52] width 15 height 15
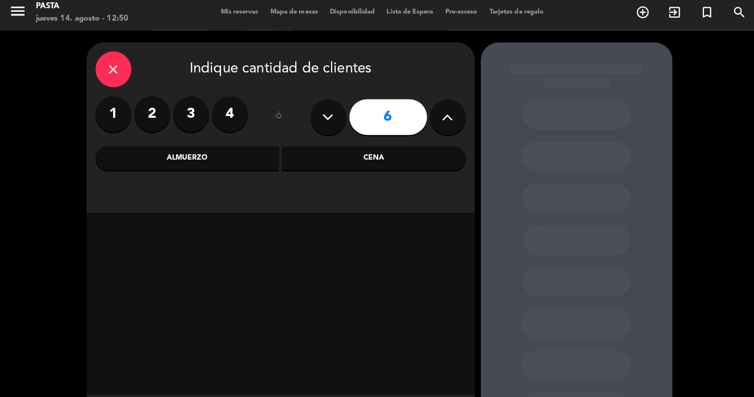
click at [361, 156] on div "Cena" at bounding box center [368, 162] width 181 height 24
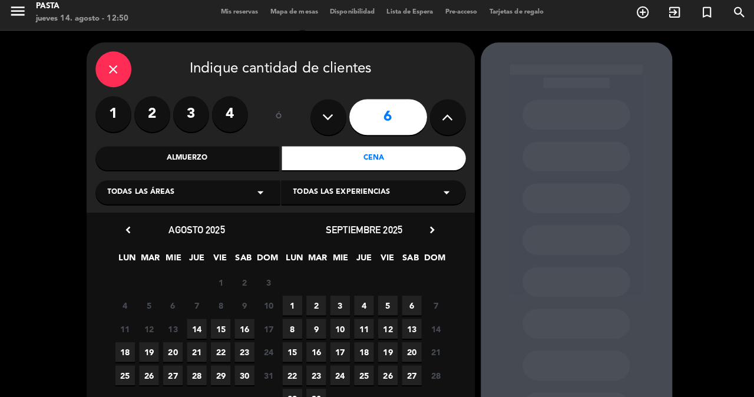
click at [197, 320] on span "14" at bounding box center [193, 329] width 19 height 19
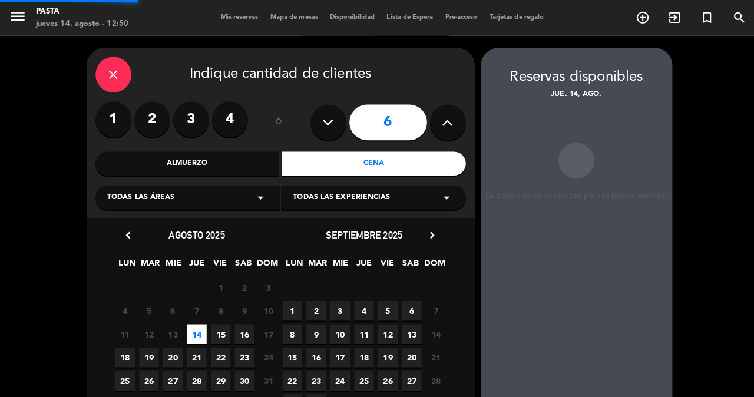
scroll to position [47, 0]
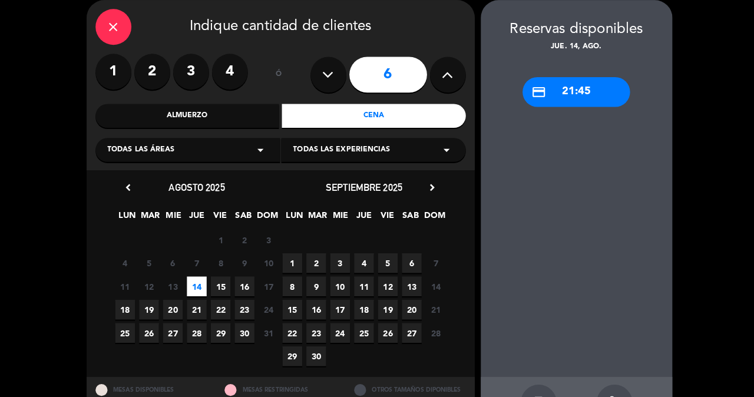
click at [215, 117] on div "Almuerzo" at bounding box center [184, 115] width 181 height 24
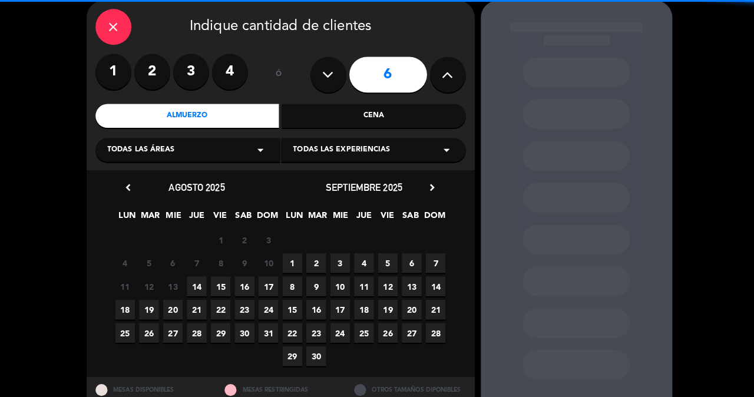
click at [195, 274] on span "14" at bounding box center [193, 282] width 19 height 19
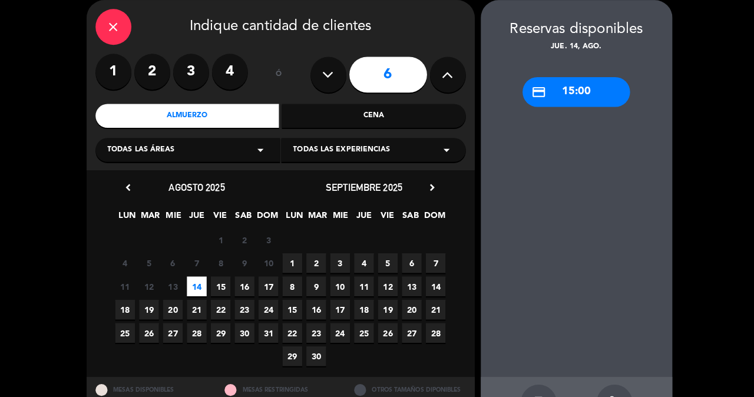
click at [112, 31] on icon "close" at bounding box center [112, 26] width 14 height 14
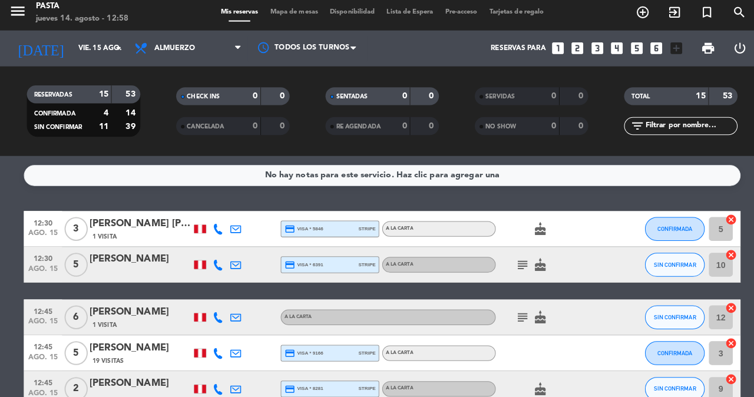
scroll to position [27, 0]
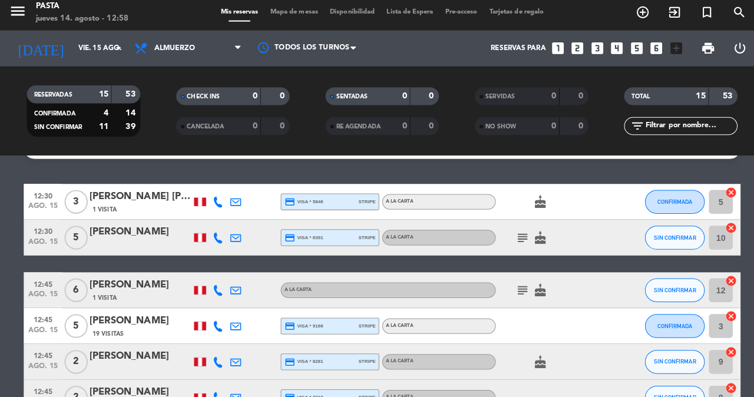
click at [635, 55] on div "Reservas para looks_one looks_two looks_3 looks_4 looks_5 looks_6 add_box" at bounding box center [522, 52] width 312 height 35
click at [640, 47] on icon "looks_6" at bounding box center [647, 52] width 15 height 15
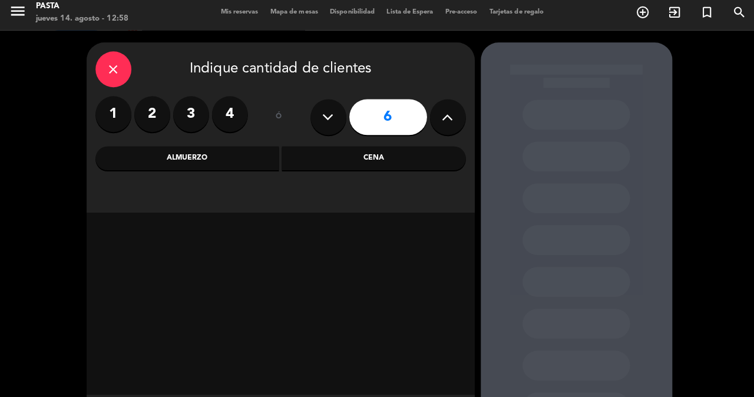
click at [223, 164] on div "Almuerzo" at bounding box center [184, 162] width 181 height 24
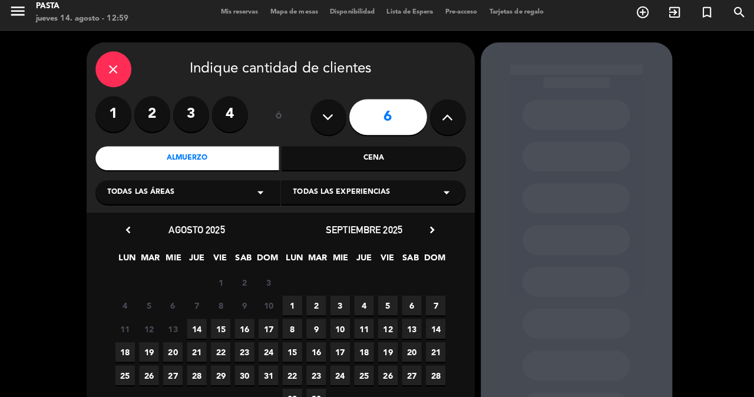
click at [200, 320] on span "14" at bounding box center [193, 329] width 19 height 19
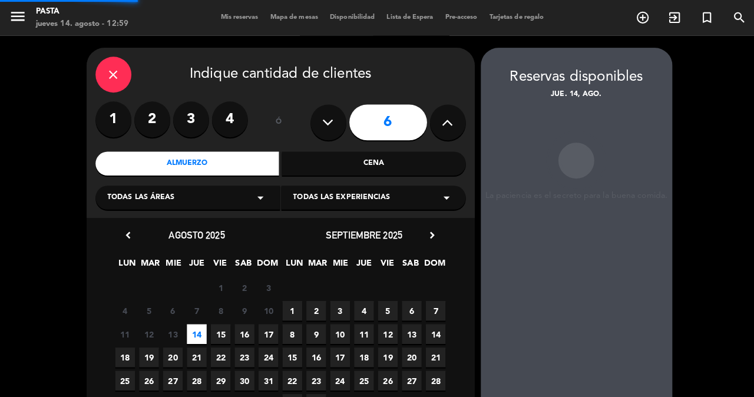
scroll to position [47, 0]
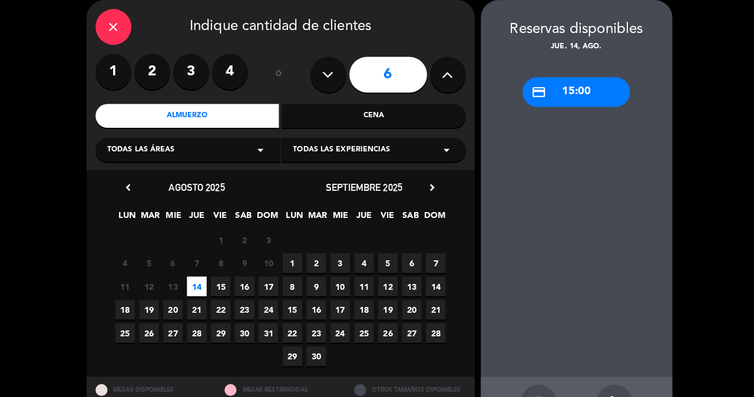
click at [220, 273] on span "15" at bounding box center [217, 282] width 19 height 19
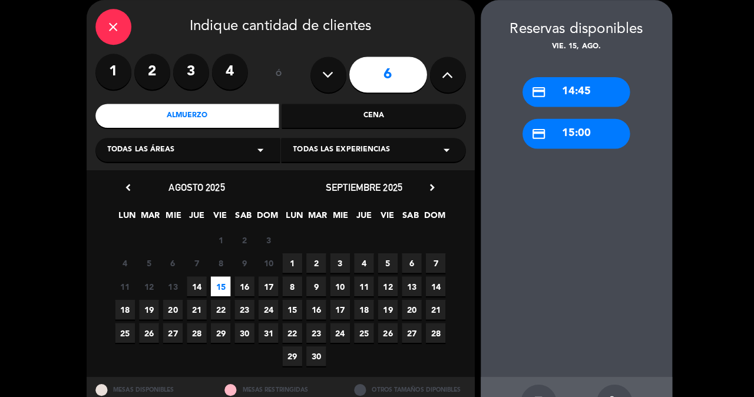
click at [189, 276] on span "14" at bounding box center [193, 282] width 19 height 19
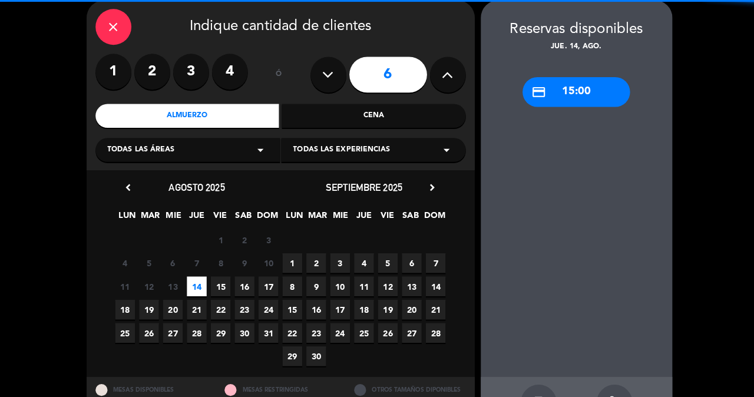
click at [333, 118] on div "Cena" at bounding box center [368, 115] width 181 height 24
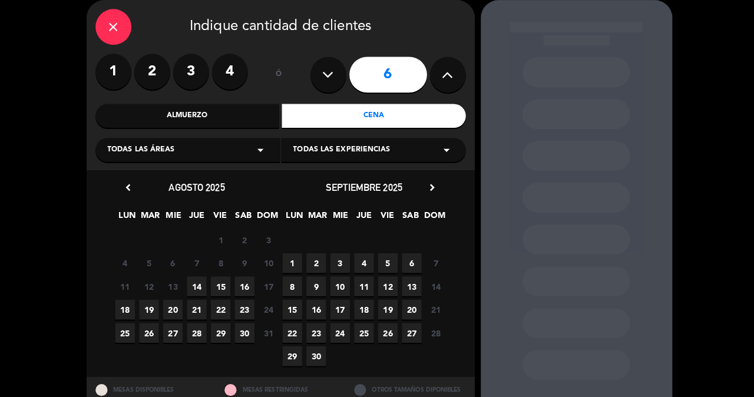
click at [187, 286] on span "14" at bounding box center [193, 282] width 19 height 19
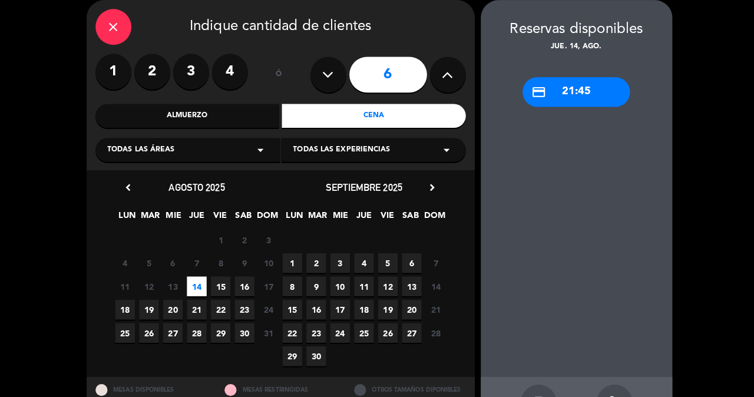
click at [107, 19] on div "close" at bounding box center [111, 26] width 35 height 35
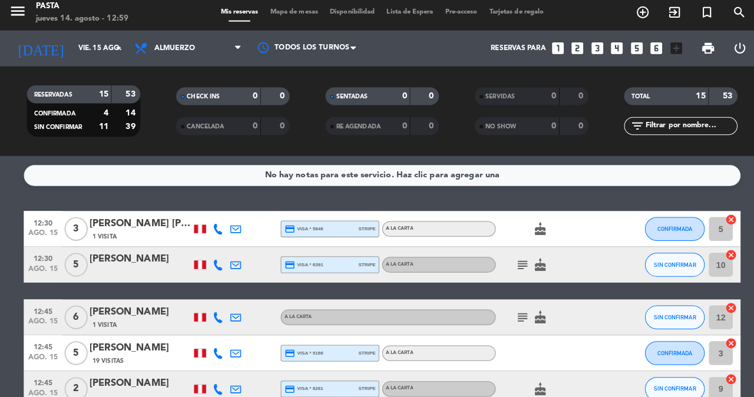
click at [637, 54] on div "Reservas para looks_one looks_two looks_3 looks_4 looks_5 looks_6 add_box" at bounding box center [522, 52] width 312 height 35
click at [640, 51] on icon "looks_6" at bounding box center [647, 52] width 15 height 15
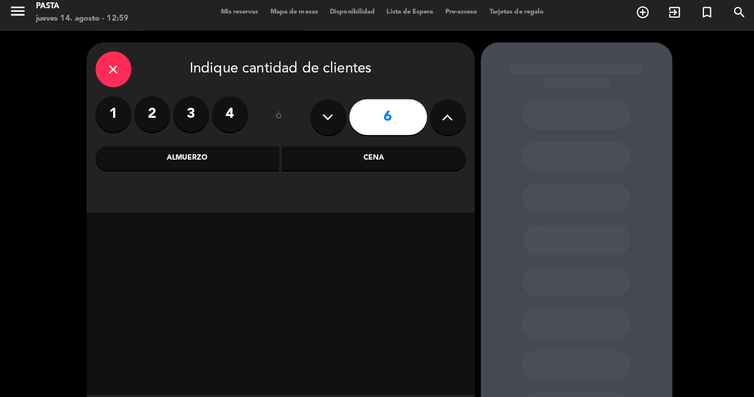
click at [246, 153] on div "Almuerzo" at bounding box center [184, 162] width 181 height 24
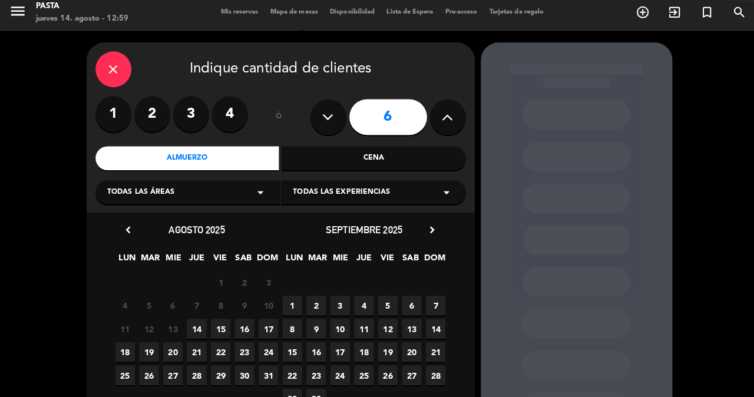
click at [199, 320] on span "14" at bounding box center [193, 329] width 19 height 19
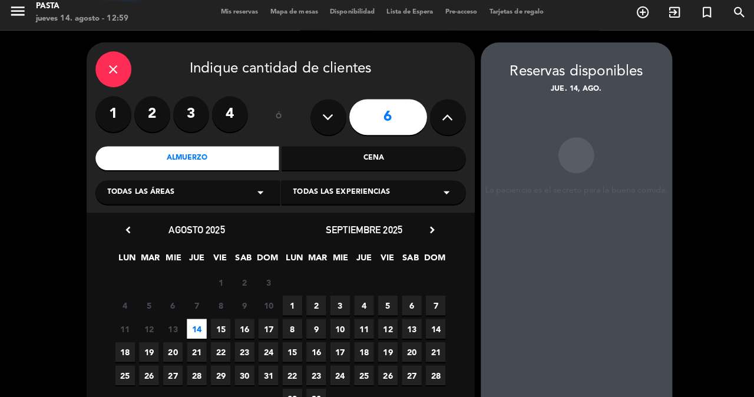
scroll to position [47, 0]
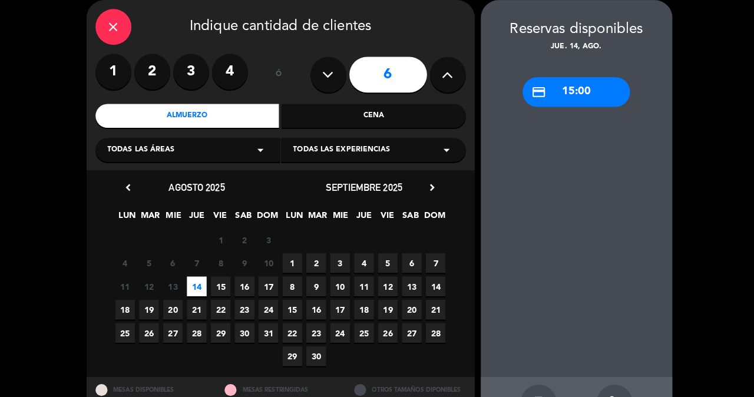
click at [112, 22] on icon "close" at bounding box center [112, 26] width 14 height 14
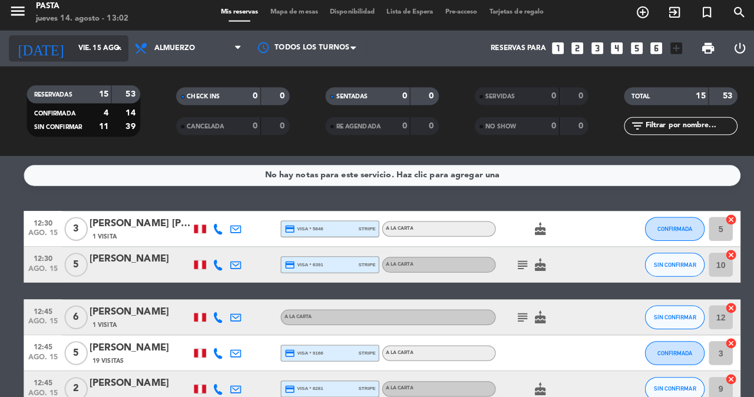
click at [98, 44] on input "vie. 15 ago." at bounding box center [118, 53] width 94 height 20
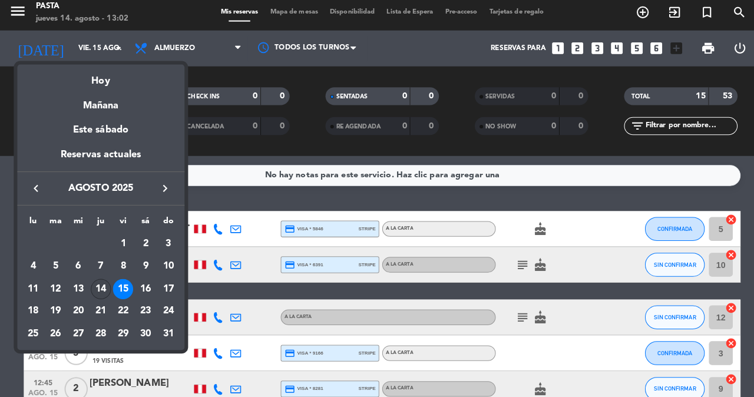
click at [100, 280] on div "14" at bounding box center [100, 290] width 20 height 20
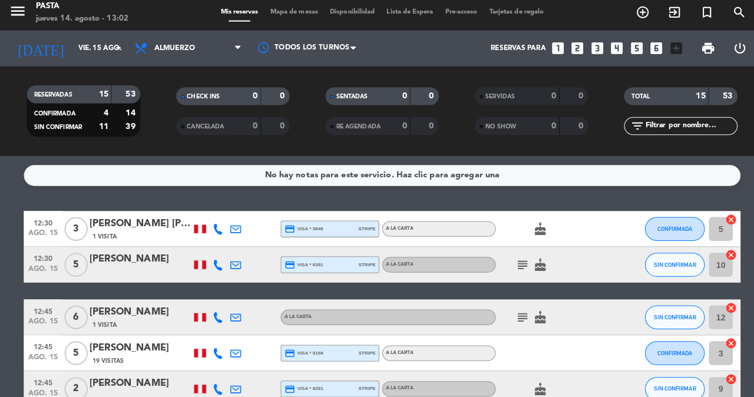
type input "jue. 14 ago."
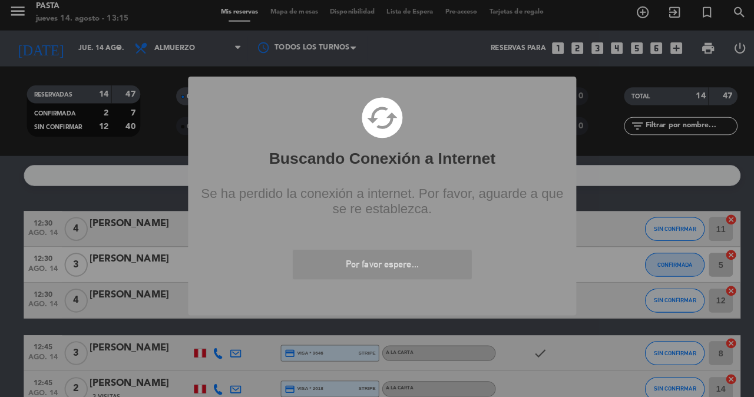
click at [586, 191] on div "? ! i Buscando Conexión a Internet × cached Se ha perdido la conexión a interne…" at bounding box center [377, 198] width 754 height 397
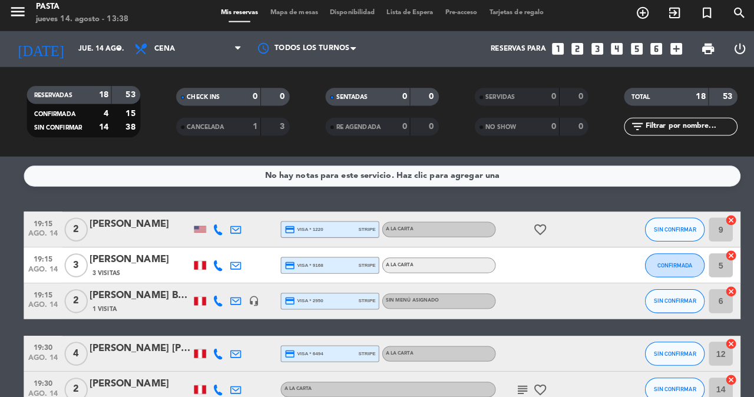
scroll to position [5, 0]
click at [637, 12] on icon "add_circle_outline" at bounding box center [634, 17] width 14 height 14
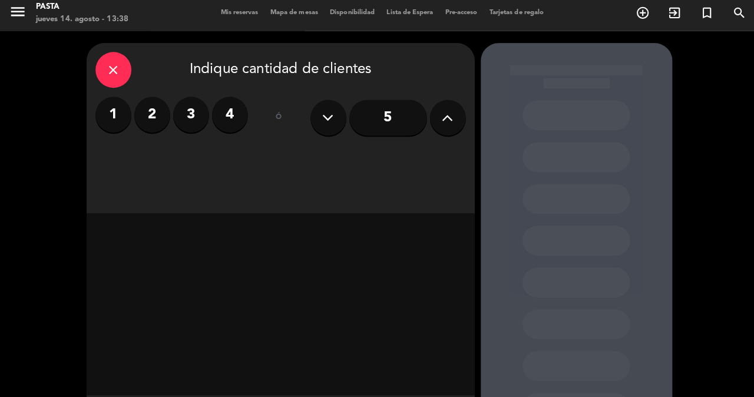
click at [437, 124] on button at bounding box center [441, 120] width 35 height 35
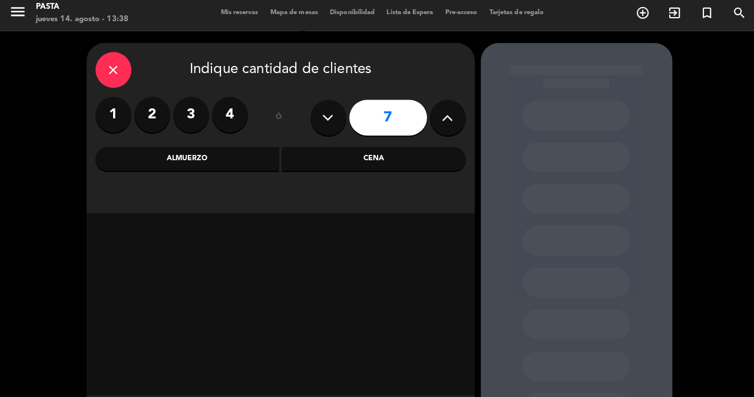
click at [299, 168] on div "close Indique cantidad de clientes 1 2 3 4 ó 7 Almuerzo Cena" at bounding box center [276, 131] width 383 height 168
click at [303, 161] on div "Cena" at bounding box center [368, 162] width 181 height 24
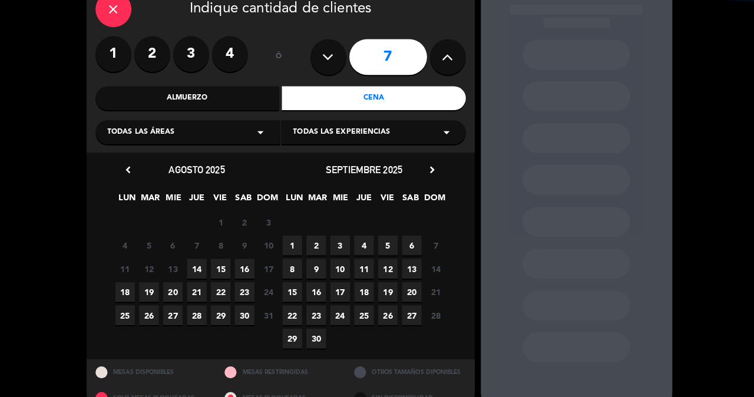
click at [196, 260] on span "14" at bounding box center [193, 269] width 19 height 19
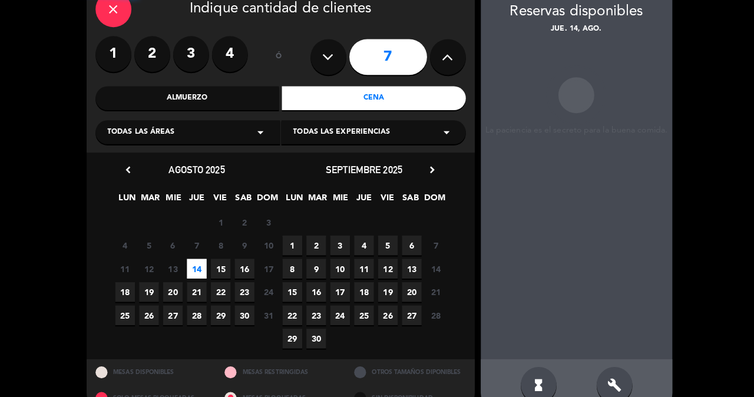
scroll to position [47, 0]
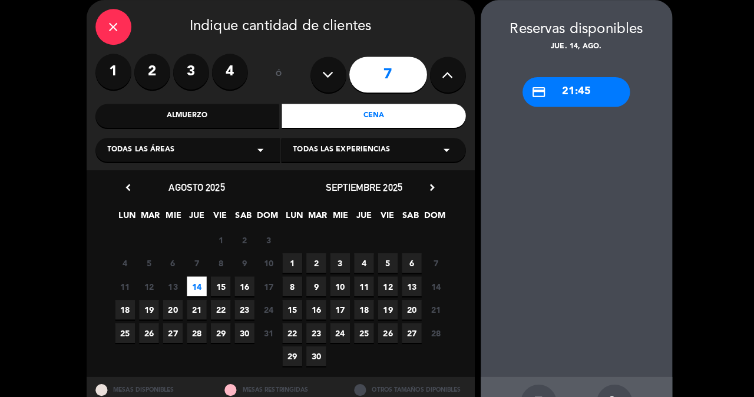
click at [129, 79] on div "1 2 3 4" at bounding box center [169, 70] width 150 height 35
click at [142, 78] on label "2" at bounding box center [150, 70] width 35 height 35
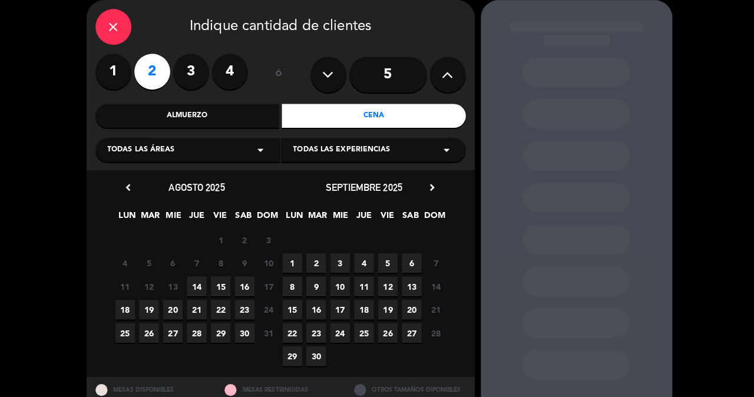
click at [191, 275] on span "14" at bounding box center [193, 282] width 19 height 19
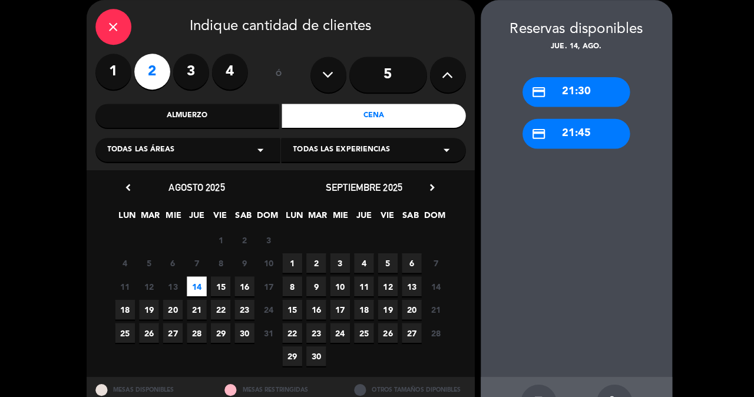
click at [562, 84] on div "credit_card 21:30" at bounding box center [568, 90] width 106 height 29
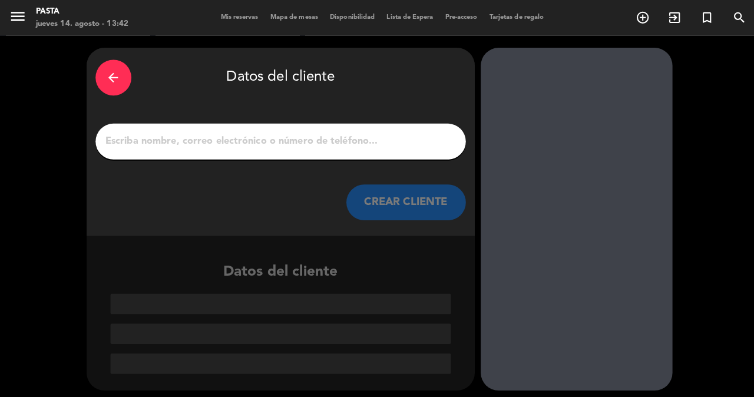
click at [200, 138] on input "1" at bounding box center [277, 139] width 348 height 16
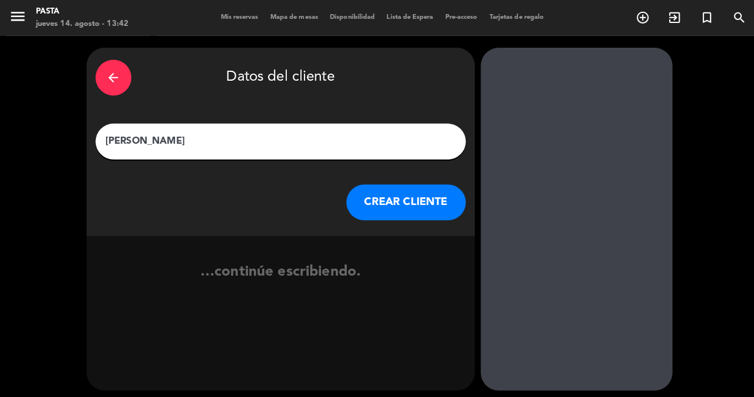
click at [119, 141] on input "EDUERDO EIGUREN" at bounding box center [277, 139] width 348 height 16
click at [119, 137] on input "EDUERDO EIGUREN" at bounding box center [277, 139] width 348 height 16
click at [134, 136] on input "EDUAERDO EIGUREN" at bounding box center [277, 139] width 348 height 16
click at [228, 140] on input "EDUARDO EIGUREN" at bounding box center [277, 139] width 348 height 16
type input "EDUARDO EIGUREN"
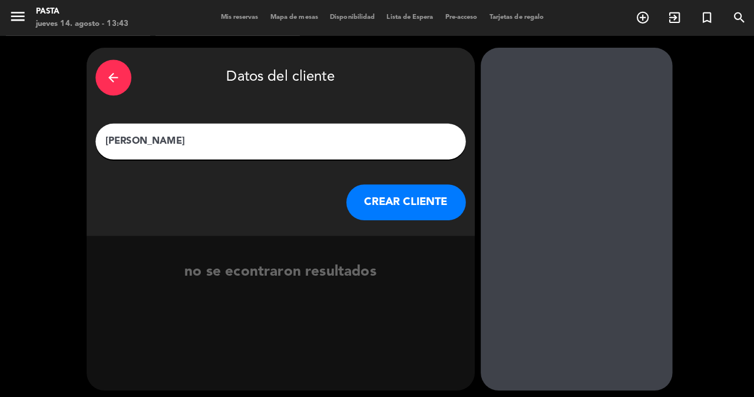
click at [394, 199] on button "CREAR CLIENTE" at bounding box center [401, 199] width 118 height 35
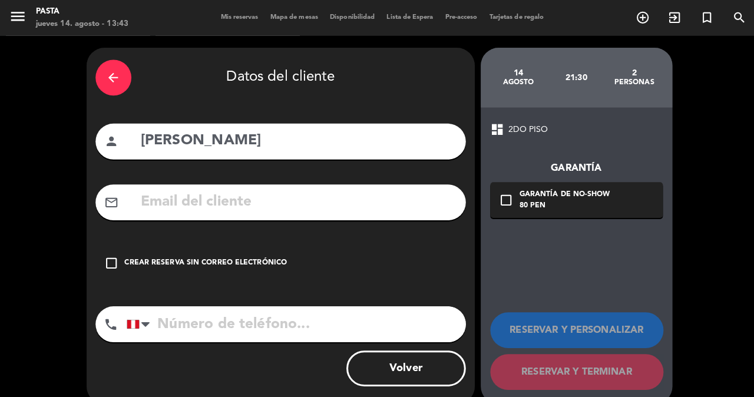
click at [195, 315] on input "tel" at bounding box center [292, 319] width 335 height 35
type input "986669527"
click at [109, 253] on icon "check_box_outline_blank" at bounding box center [110, 260] width 14 height 14
